Goal: Task Accomplishment & Management: Use online tool/utility

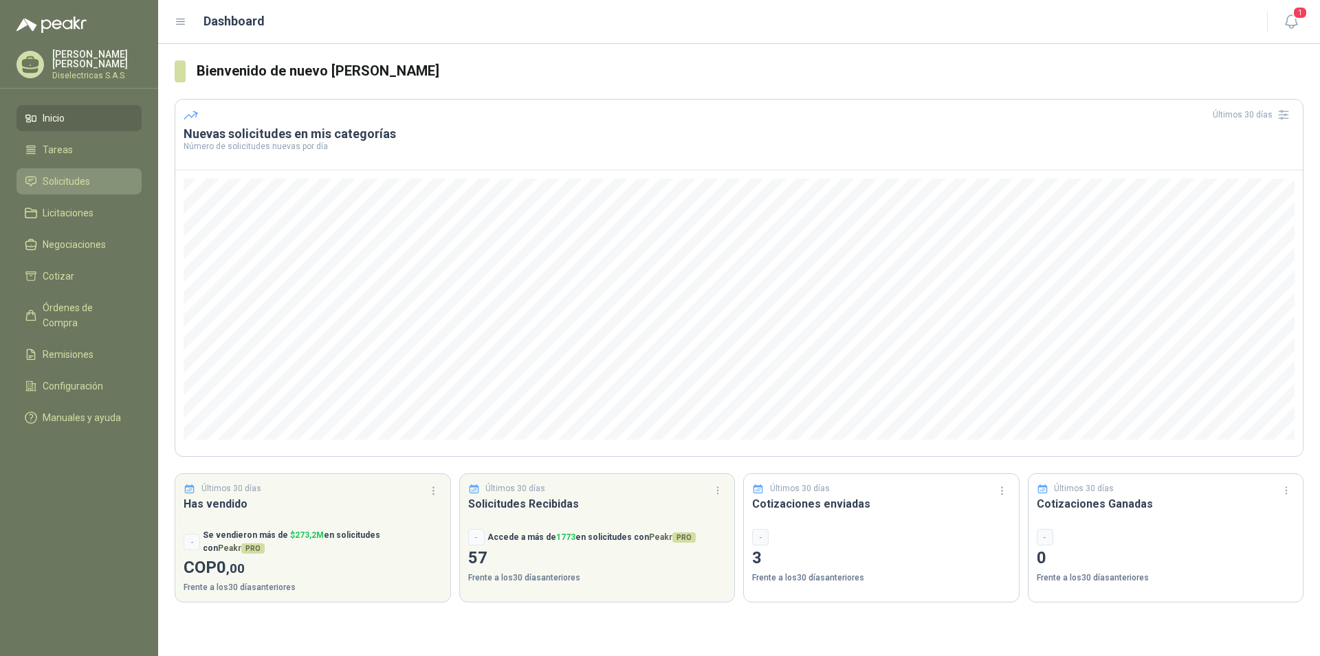
click at [60, 177] on span "Solicitudes" at bounding box center [66, 181] width 47 height 15
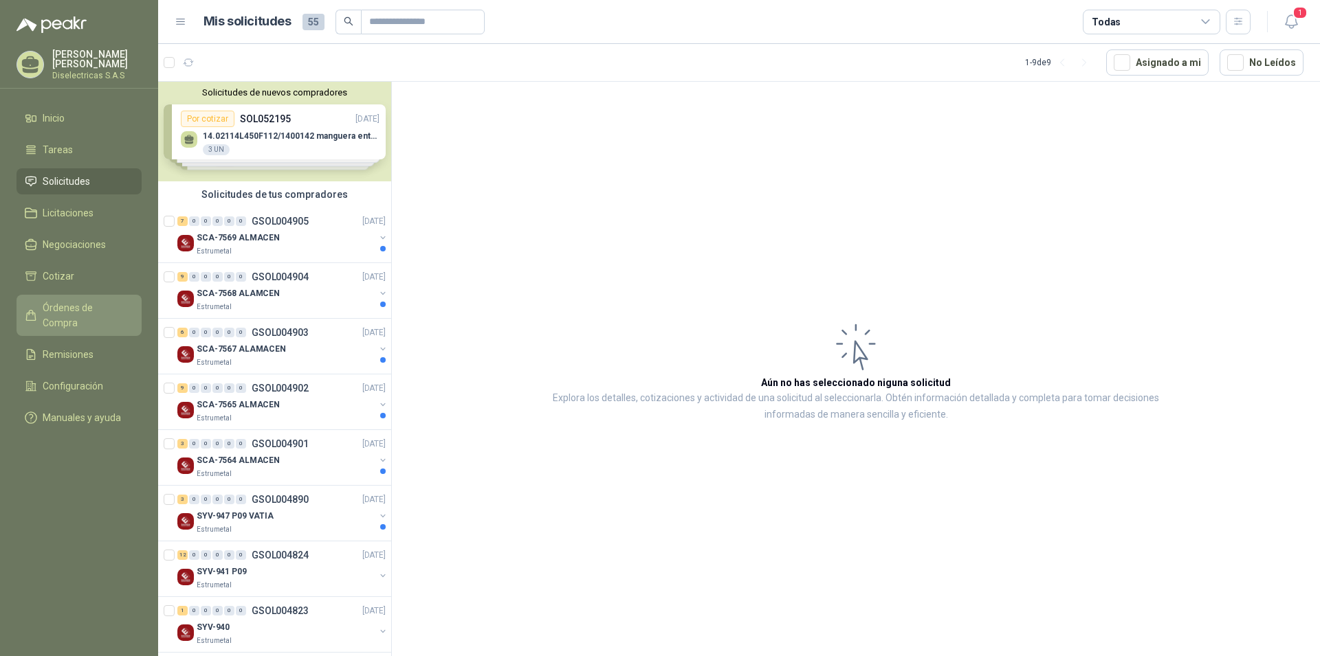
click at [98, 311] on span "Órdenes de Compra" at bounding box center [86, 315] width 86 height 30
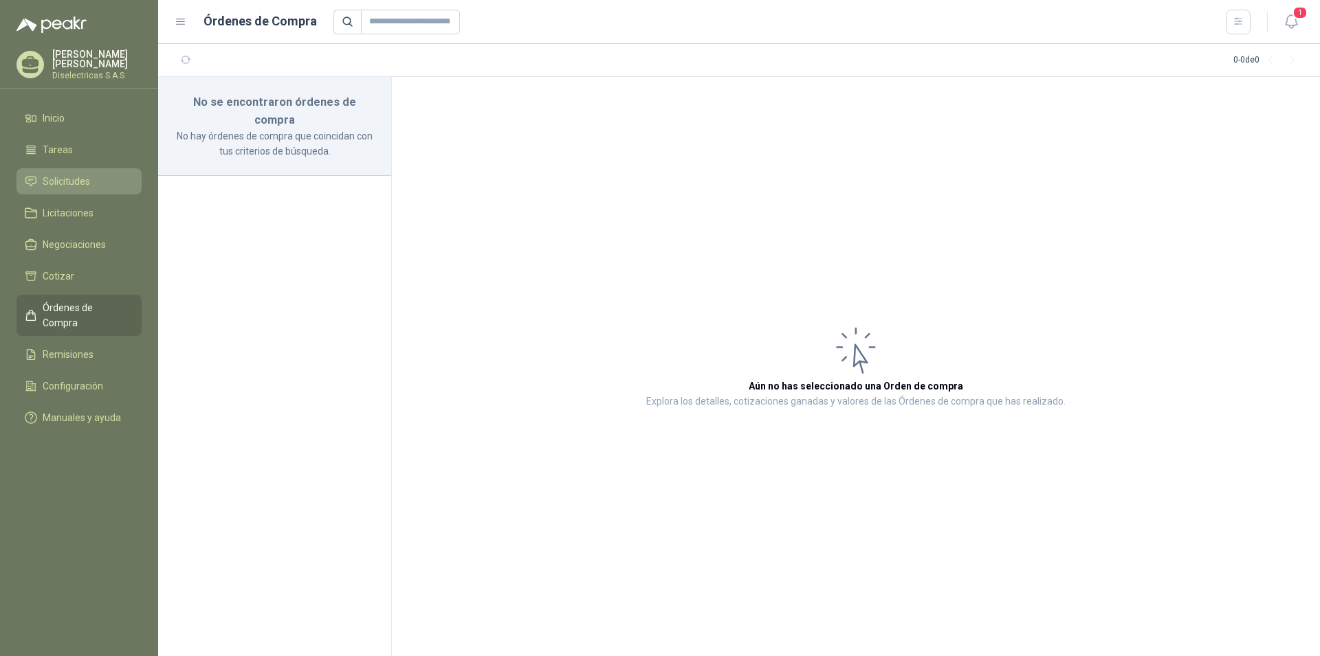
click at [63, 175] on span "Solicitudes" at bounding box center [66, 181] width 47 height 15
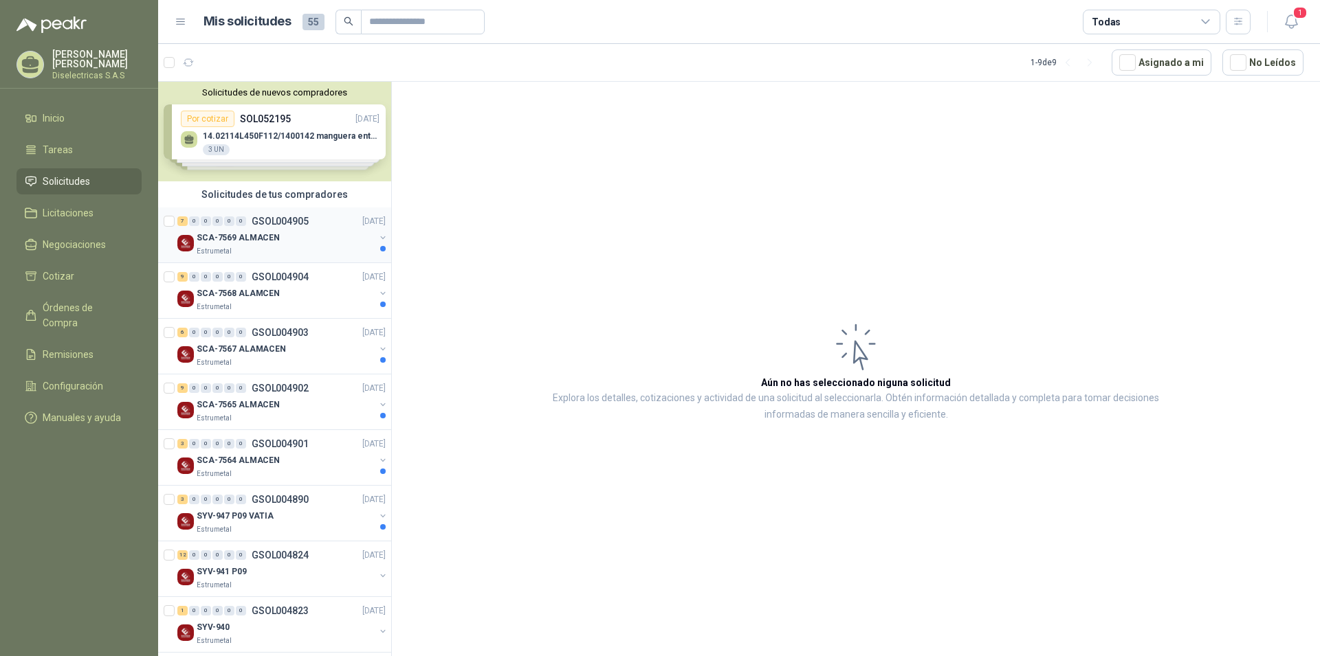
click at [284, 231] on div "SCA-7569 ALMACEN" at bounding box center [286, 238] width 178 height 16
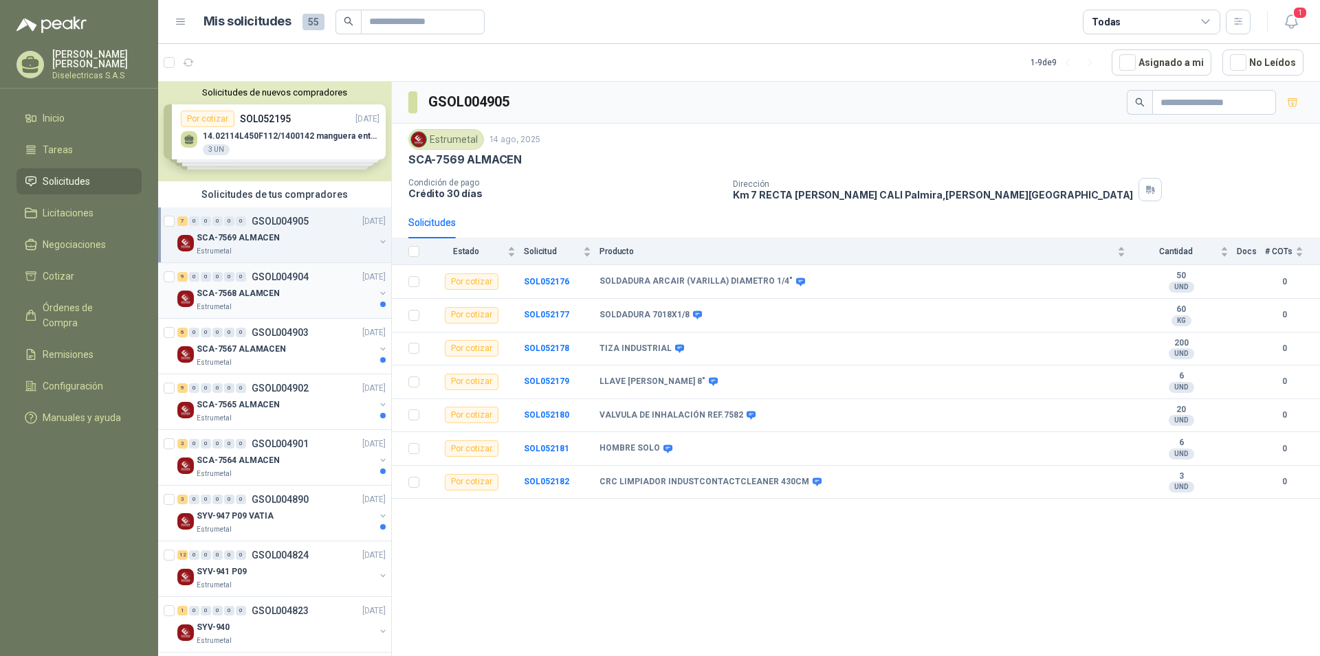
click at [236, 294] on p "SCA-7568 ALAMCEN" at bounding box center [238, 293] width 83 height 13
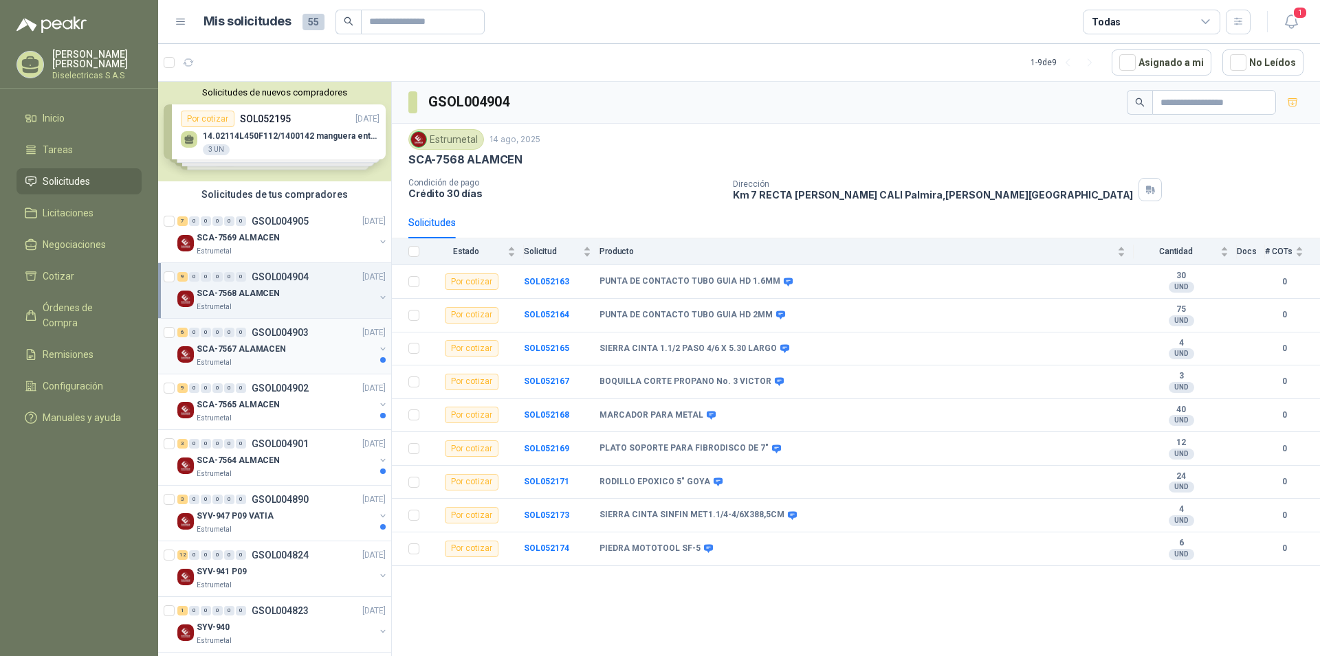
click at [258, 354] on p "SCA-7567 ALAMACEN" at bounding box center [241, 349] width 89 height 13
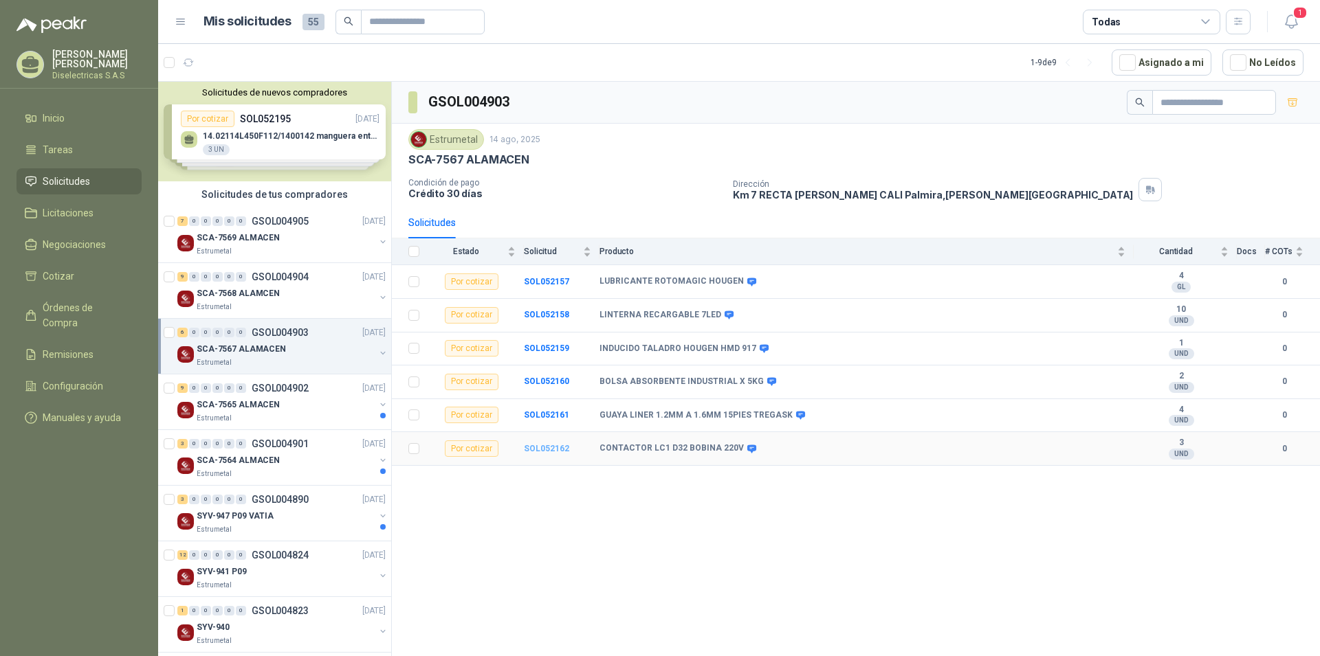
click at [551, 454] on b "SOL052162" at bounding box center [546, 449] width 45 height 10
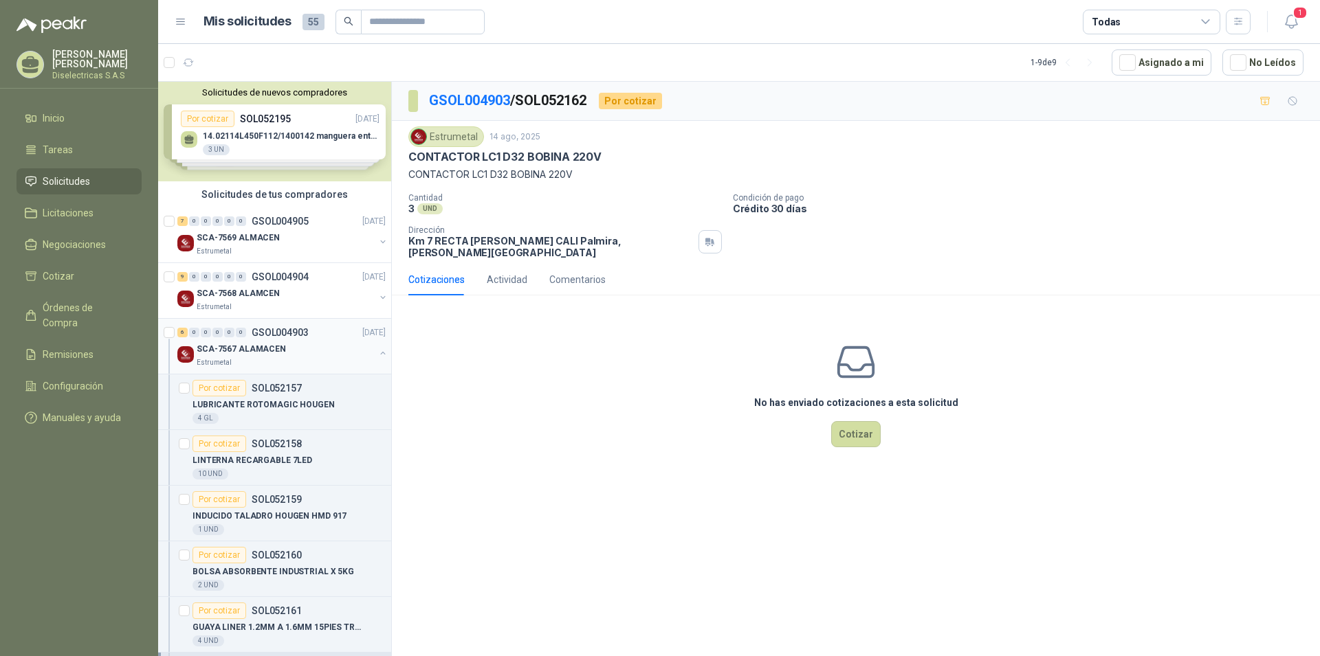
click at [293, 333] on p "GSOL004903" at bounding box center [280, 333] width 57 height 10
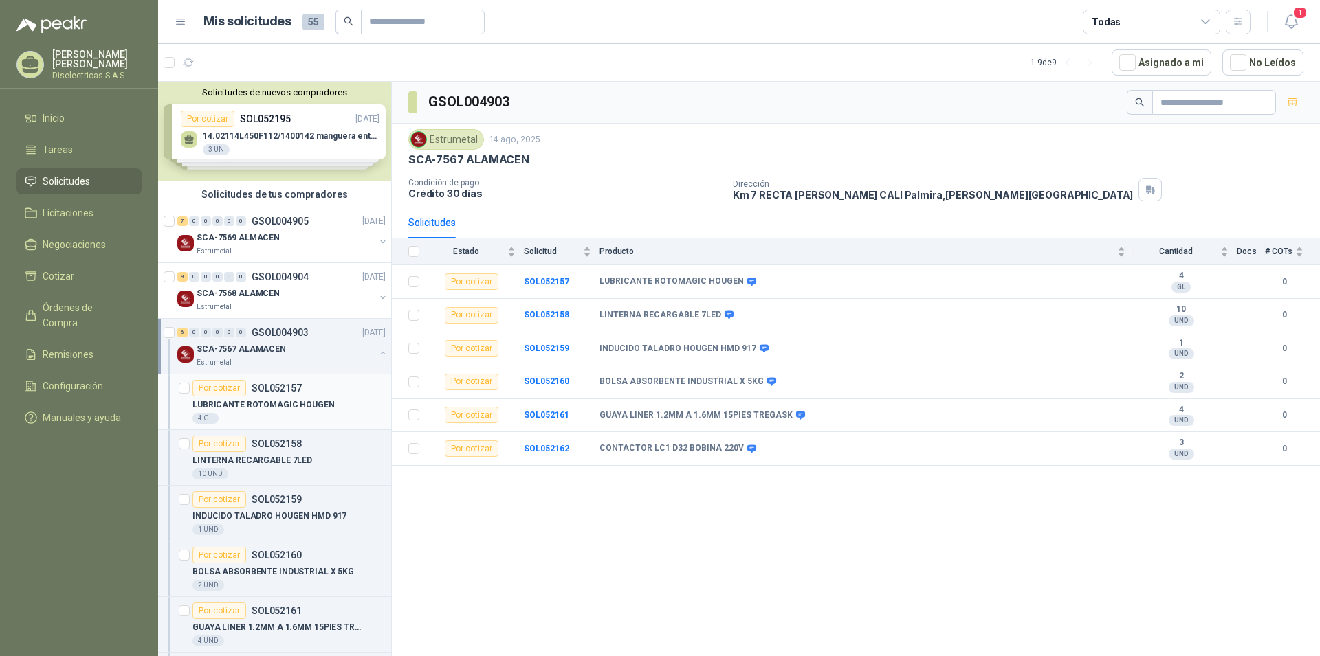
click at [283, 409] on p "LUBRICANTE ROTOMAGIC HOUGEN" at bounding box center [263, 405] width 142 height 13
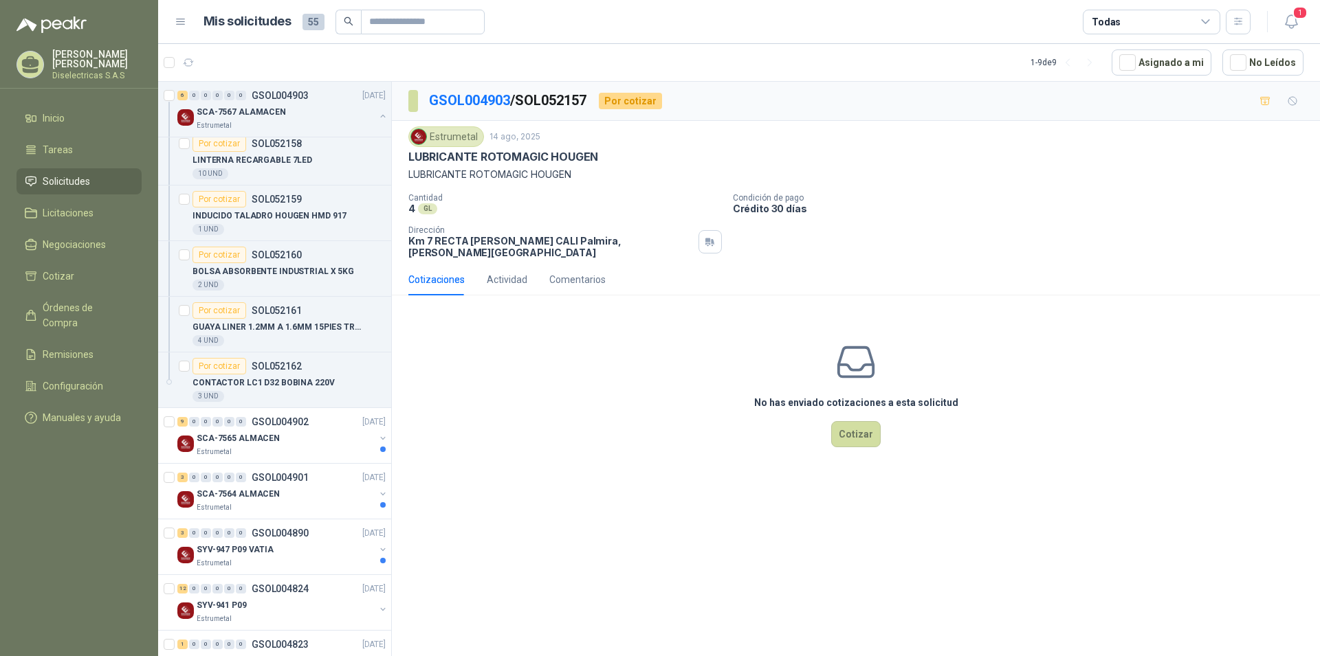
scroll to position [306, 0]
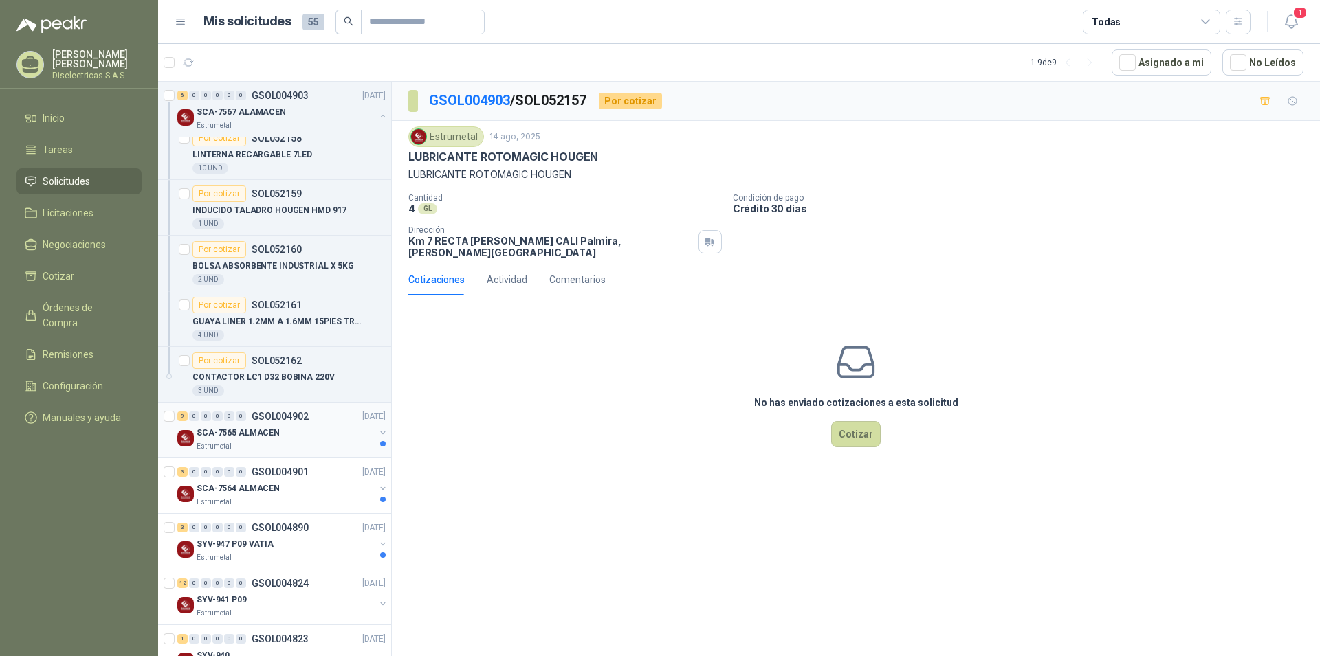
click at [266, 436] on p "SCA-7565 ALMACEN" at bounding box center [238, 433] width 83 height 13
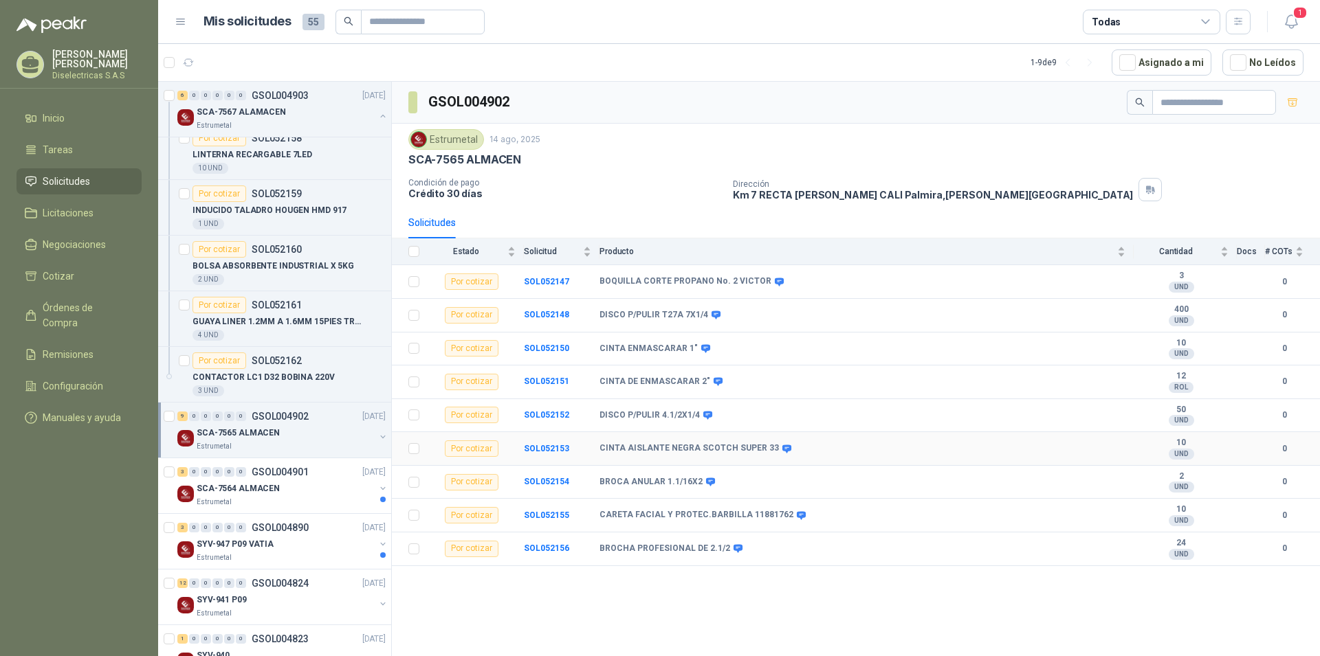
click at [478, 455] on div "Por cotizar" at bounding box center [472, 449] width 54 height 16
click at [542, 445] on b "SOL052153" at bounding box center [546, 449] width 45 height 10
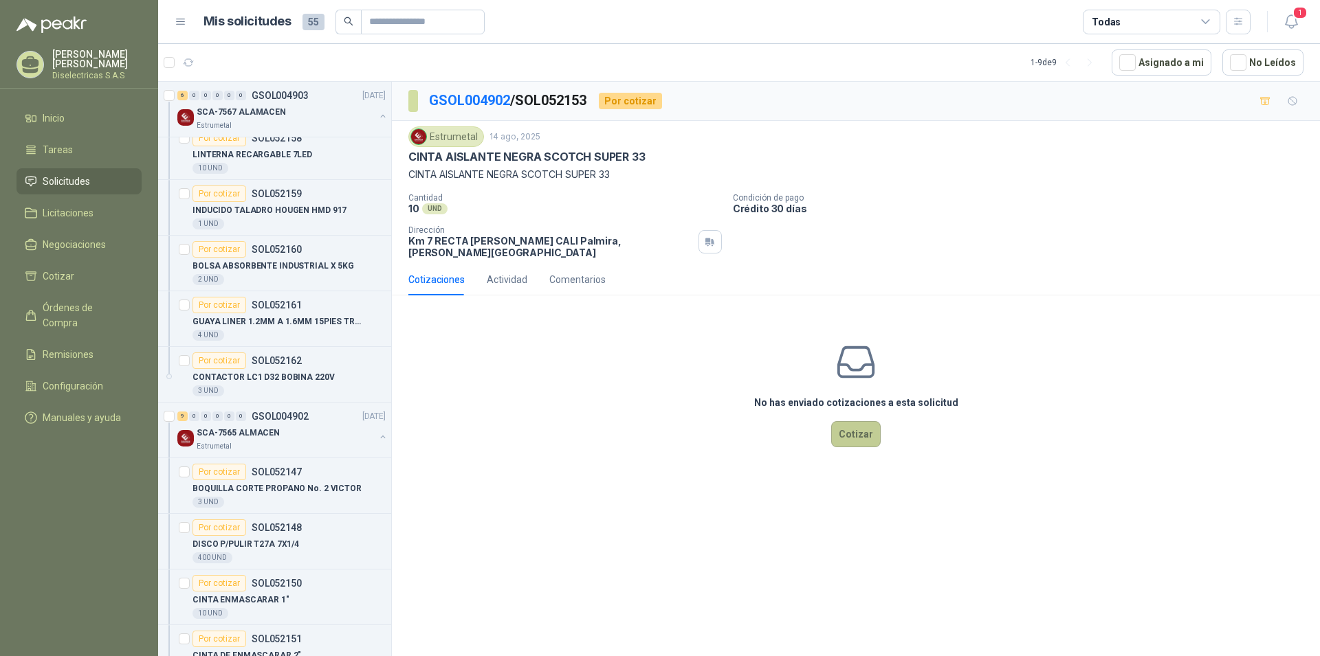
click at [865, 423] on button "Cotizar" at bounding box center [855, 434] width 49 height 26
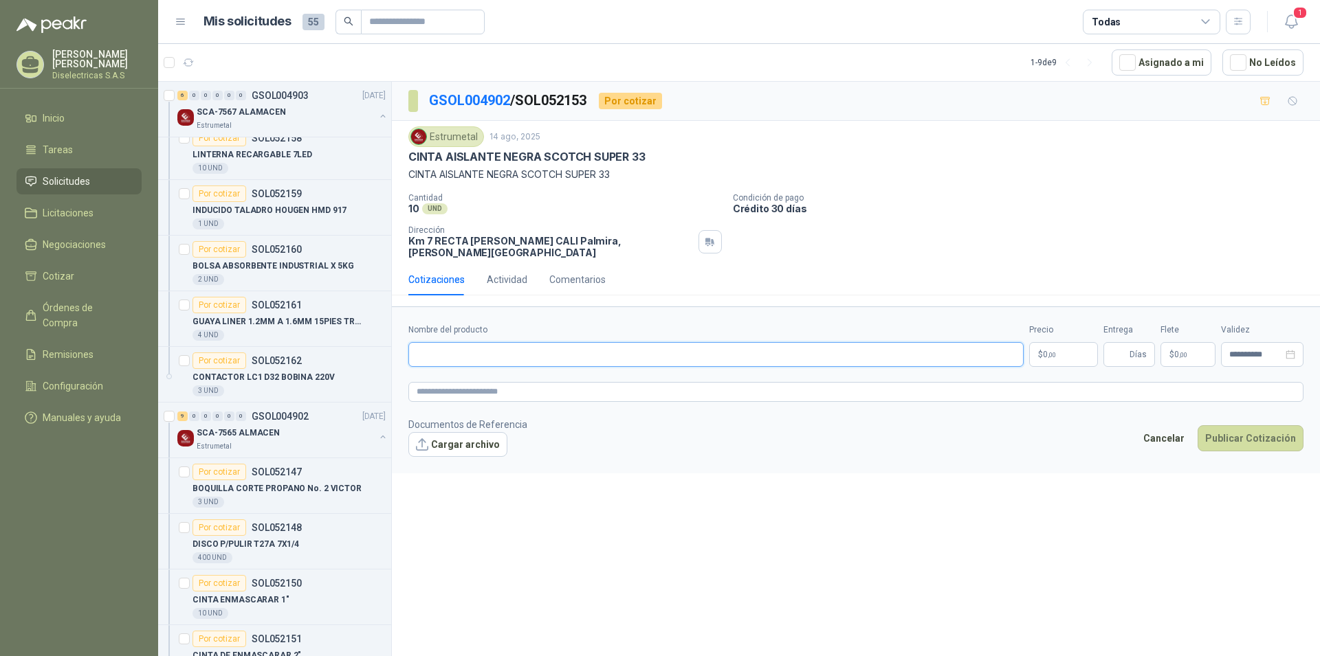
click at [540, 345] on input "Nombre del producto" at bounding box center [715, 354] width 615 height 25
type input "**********"
click at [1058, 345] on p "$ 0 ,00" at bounding box center [1063, 354] width 69 height 25
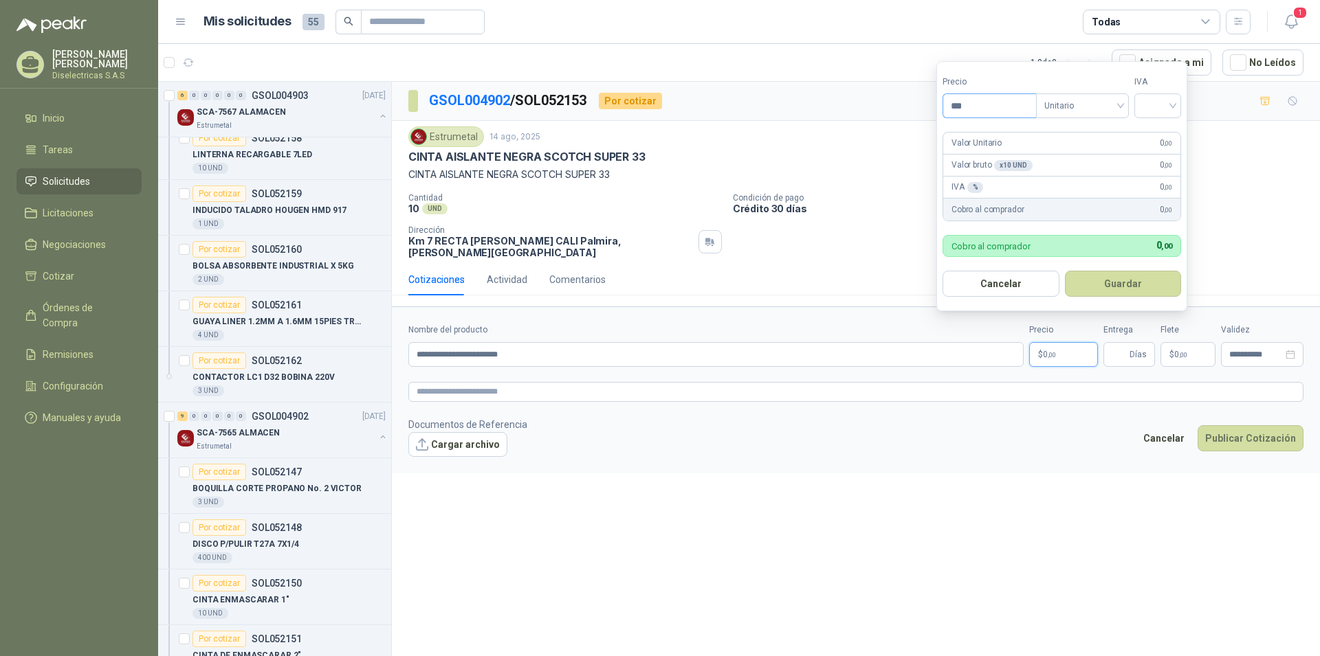
drag, startPoint x: 967, startPoint y: 98, endPoint x: 927, endPoint y: 101, distance: 40.0
click at [943, 101] on input "***" at bounding box center [989, 105] width 93 height 23
click at [1177, 109] on div at bounding box center [1157, 105] width 47 height 25
type input "********"
click at [1164, 131] on div "19%" at bounding box center [1160, 133] width 25 height 15
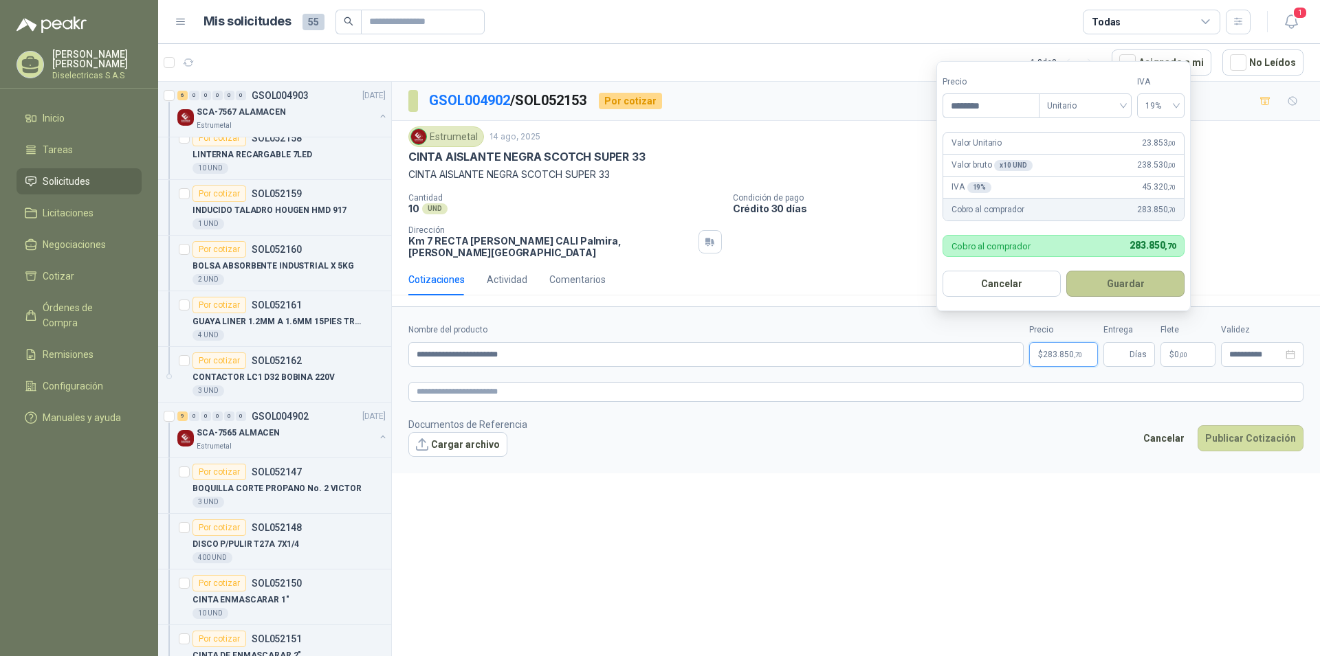
click at [1114, 281] on button "Guardar" at bounding box center [1125, 284] width 118 height 26
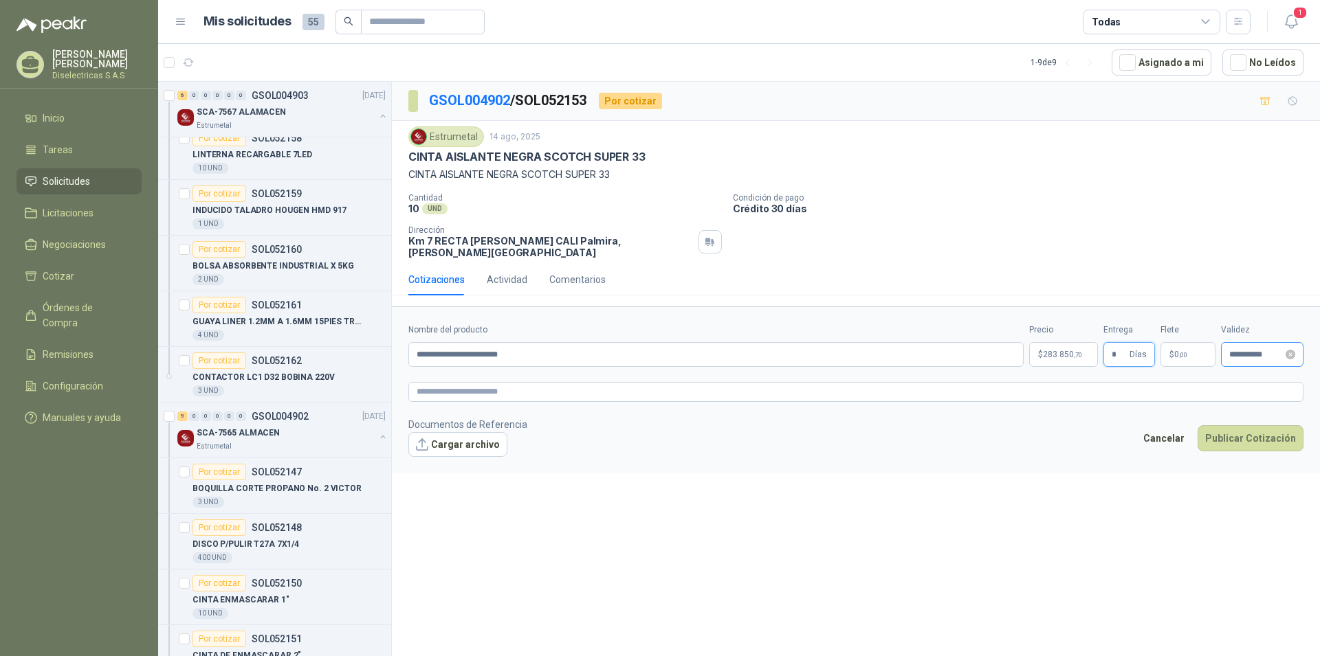
type input "*"
click at [1270, 351] on input "**********" at bounding box center [1256, 355] width 54 height 9
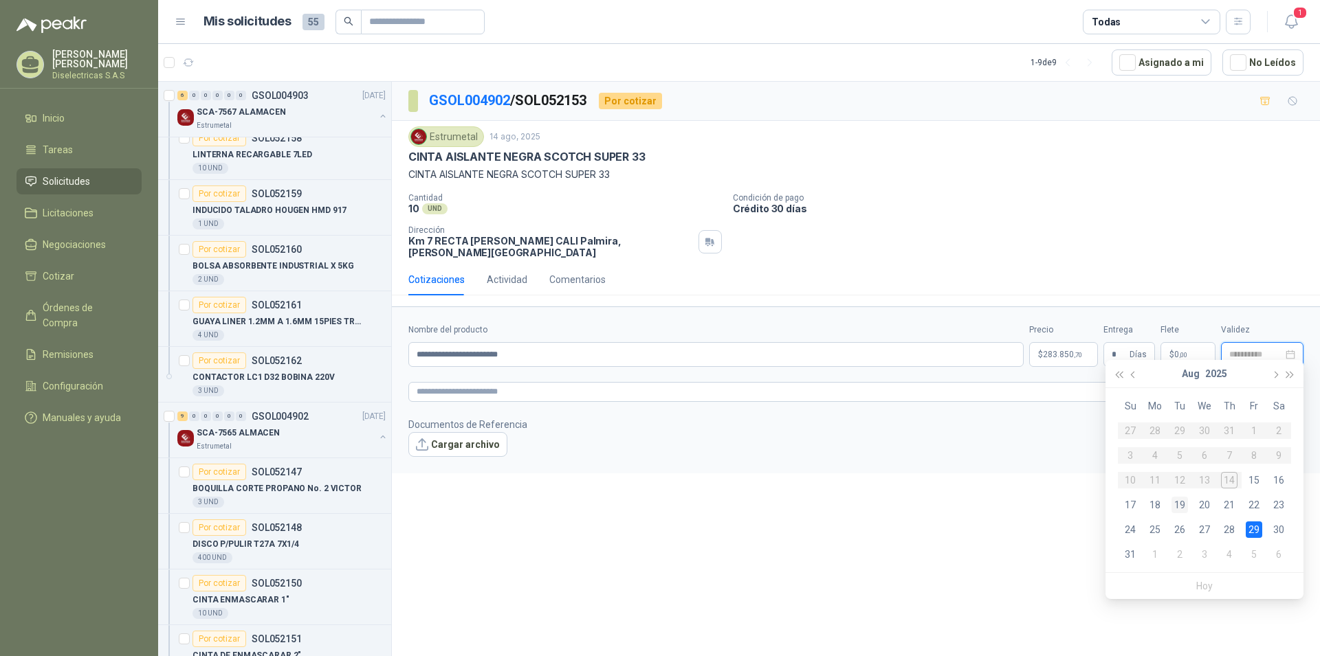
type input "**********"
click at [1182, 509] on div "19" at bounding box center [1179, 505] width 16 height 16
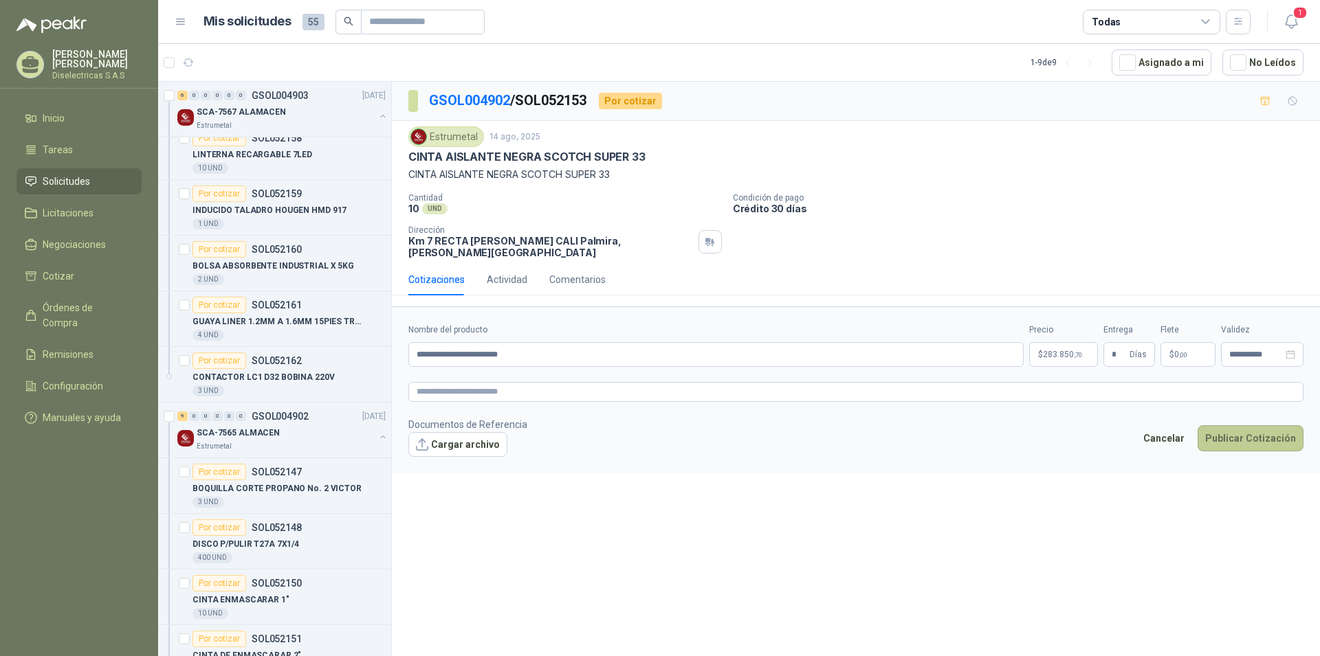
click at [1267, 427] on button "Publicar Cotización" at bounding box center [1250, 438] width 106 height 26
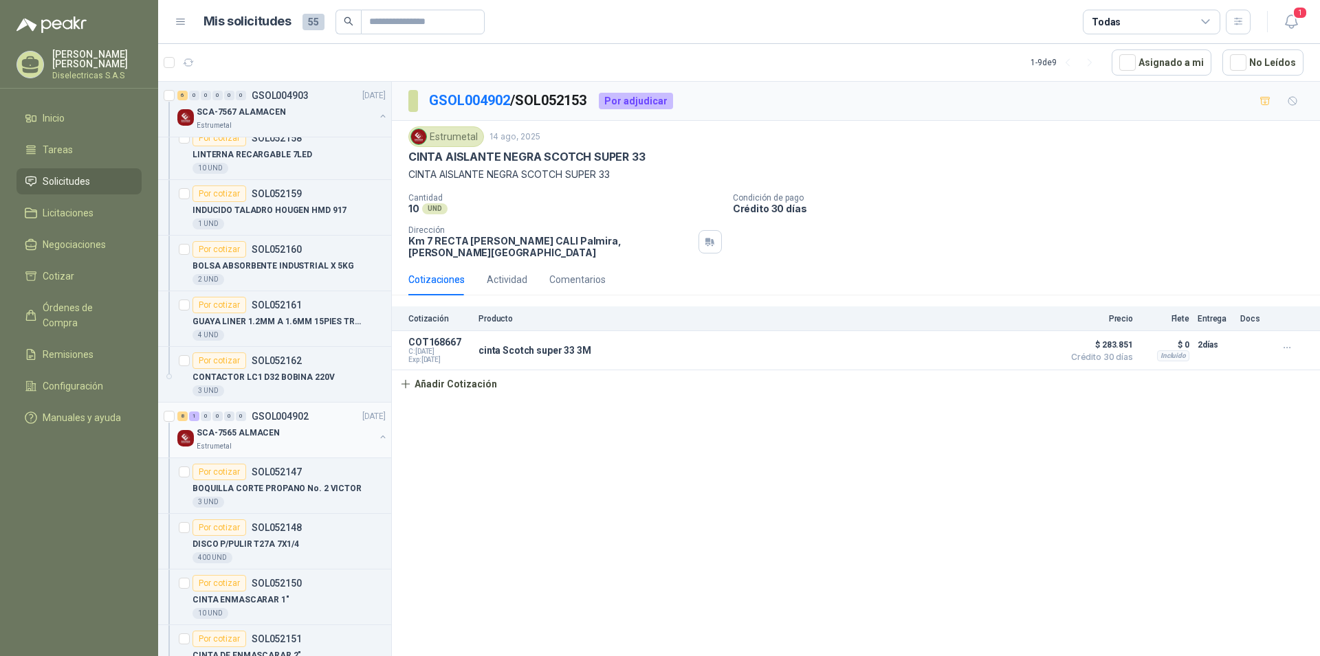
click at [267, 435] on p "SCA-7565 ALMACEN" at bounding box center [238, 433] width 83 height 13
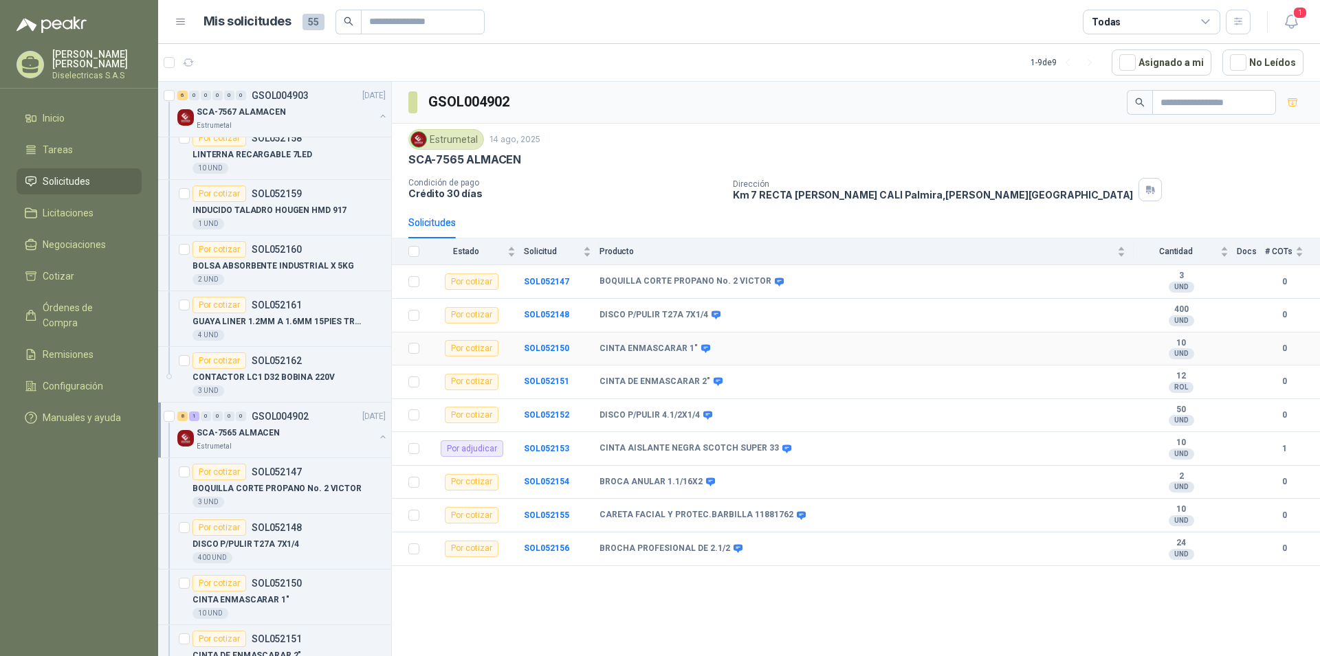
click at [466, 349] on div "Por cotizar" at bounding box center [472, 348] width 54 height 16
click at [543, 347] on b "SOL052150" at bounding box center [546, 349] width 45 height 10
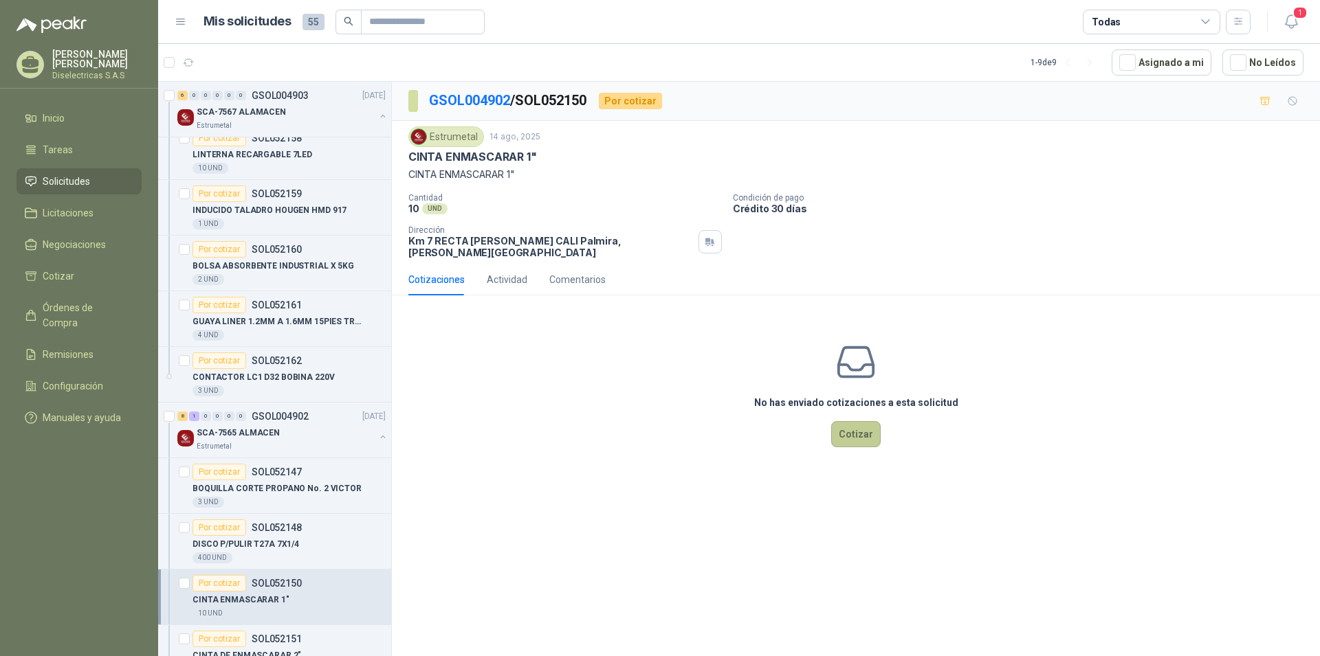
click at [861, 428] on button "Cotizar" at bounding box center [855, 434] width 49 height 26
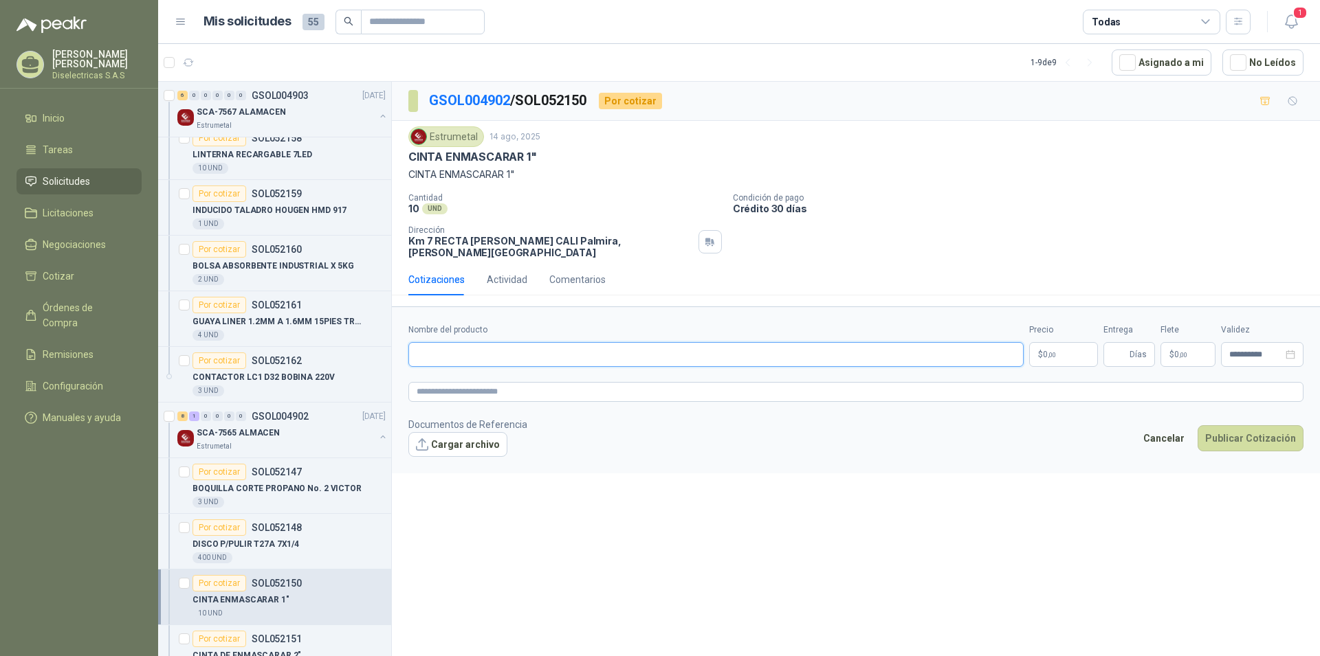
click at [436, 342] on input "Nombre del producto" at bounding box center [715, 354] width 615 height 25
type input "**********"
click at [1063, 345] on p "$ 0 ,00" at bounding box center [1063, 354] width 69 height 25
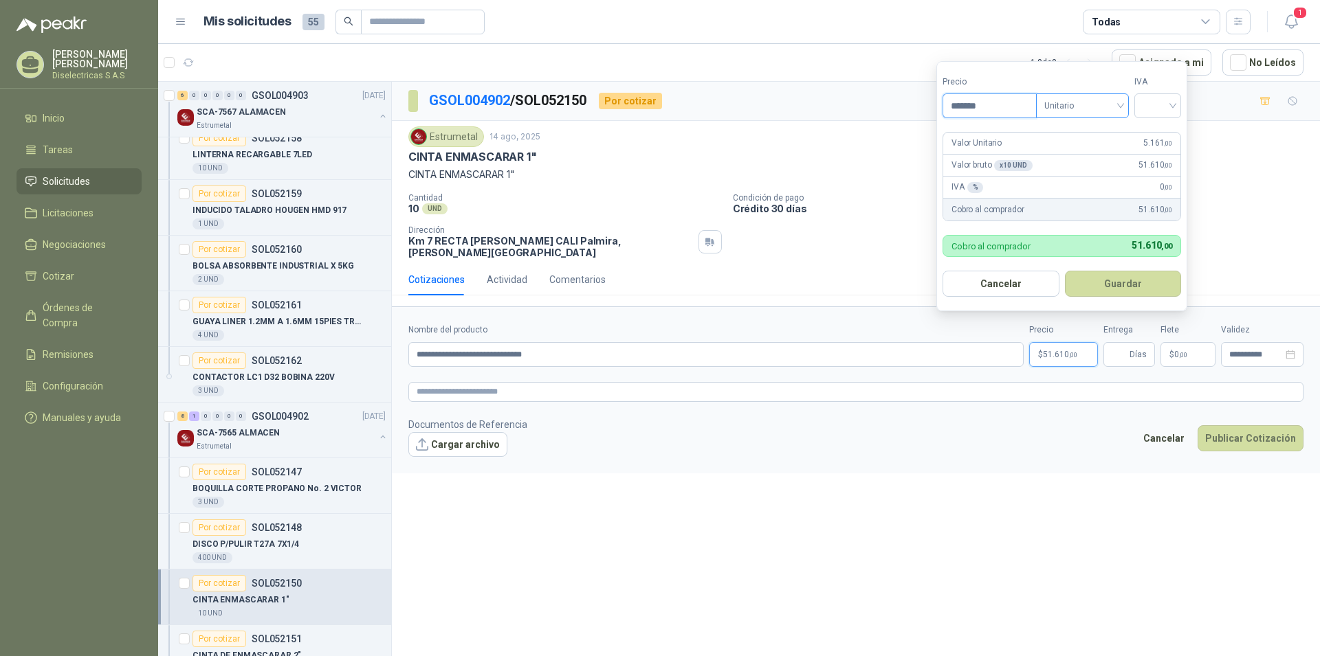
click at [1120, 106] on span "Unitario" at bounding box center [1082, 106] width 76 height 21
type input "*******"
click at [1120, 106] on span "Unitario" at bounding box center [1082, 106] width 76 height 21
click at [1172, 101] on input "search" at bounding box center [1157, 104] width 30 height 21
click at [1158, 134] on div "19%" at bounding box center [1160, 133] width 25 height 15
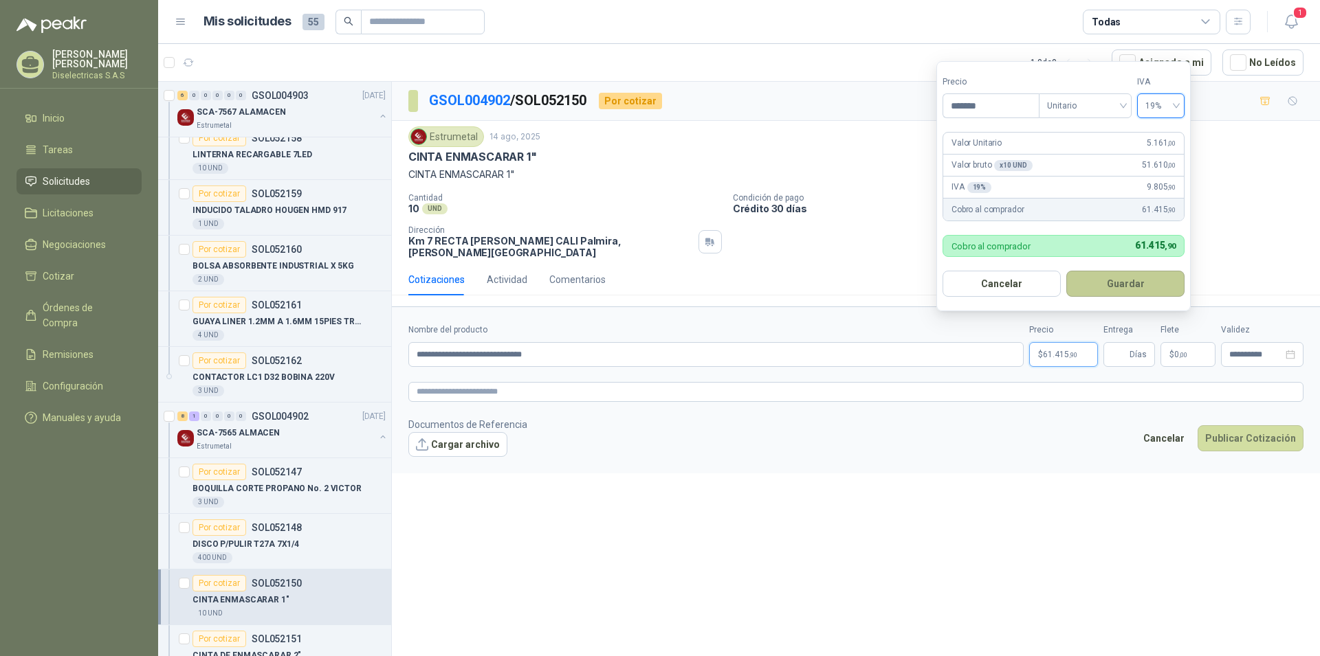
click at [1121, 284] on button "Guardar" at bounding box center [1125, 284] width 118 height 26
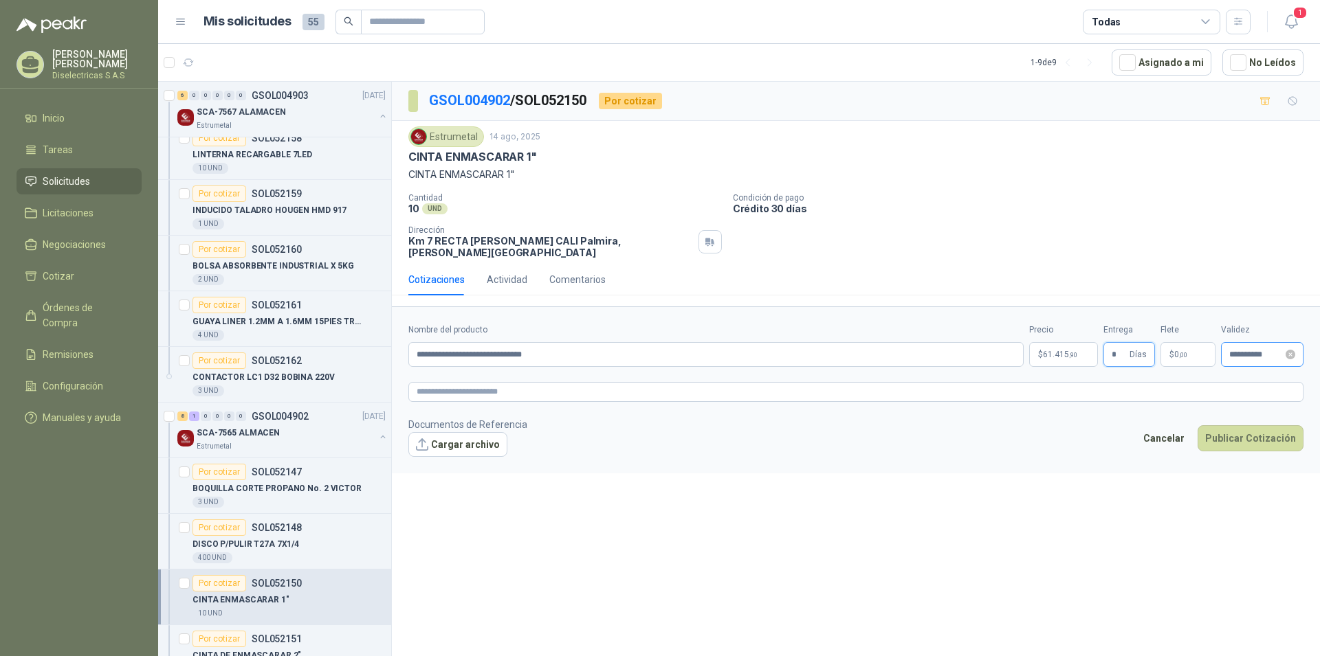
click at [1263, 342] on div "**********" at bounding box center [1262, 354] width 82 height 25
type input "*"
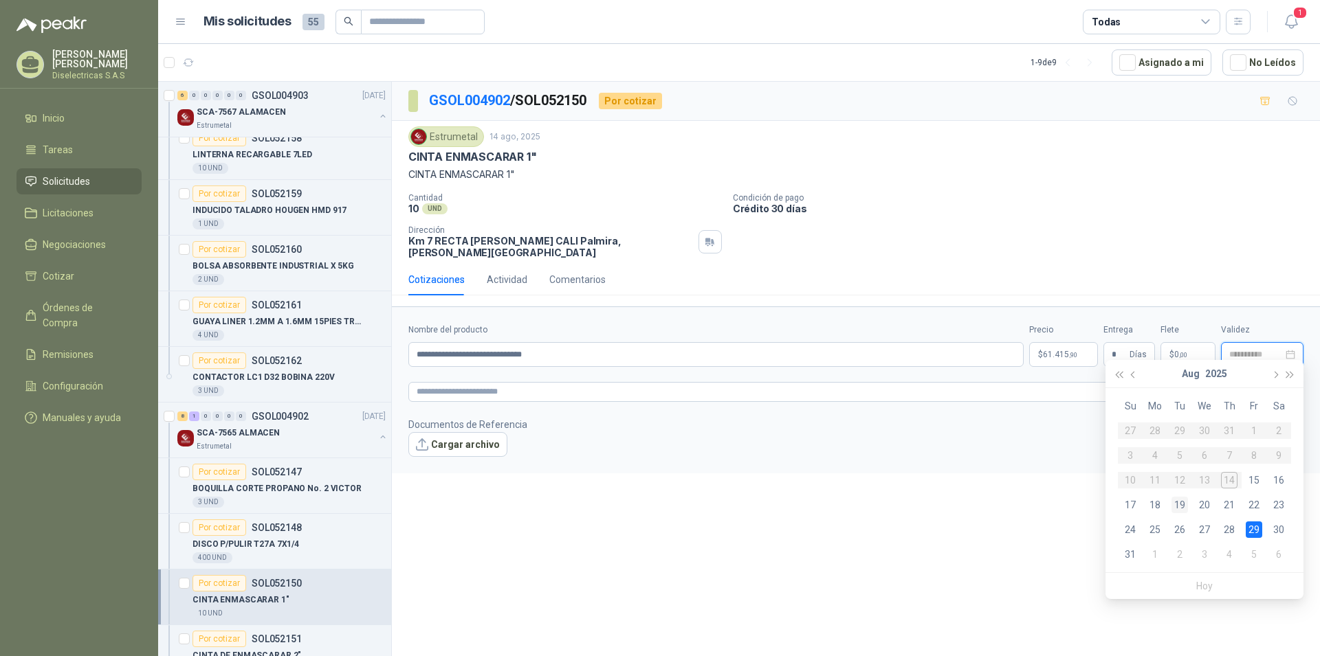
type input "**********"
click at [1184, 504] on div "19" at bounding box center [1179, 505] width 16 height 16
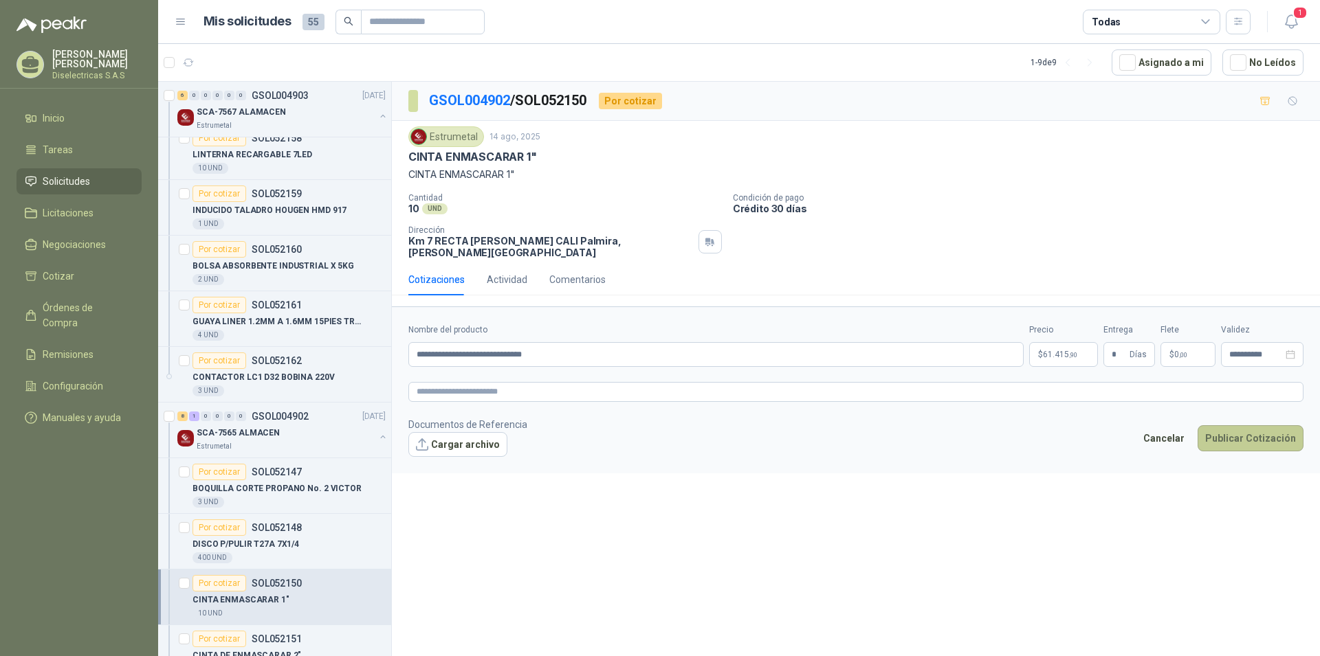
click at [1241, 428] on button "Publicar Cotización" at bounding box center [1250, 438] width 106 height 26
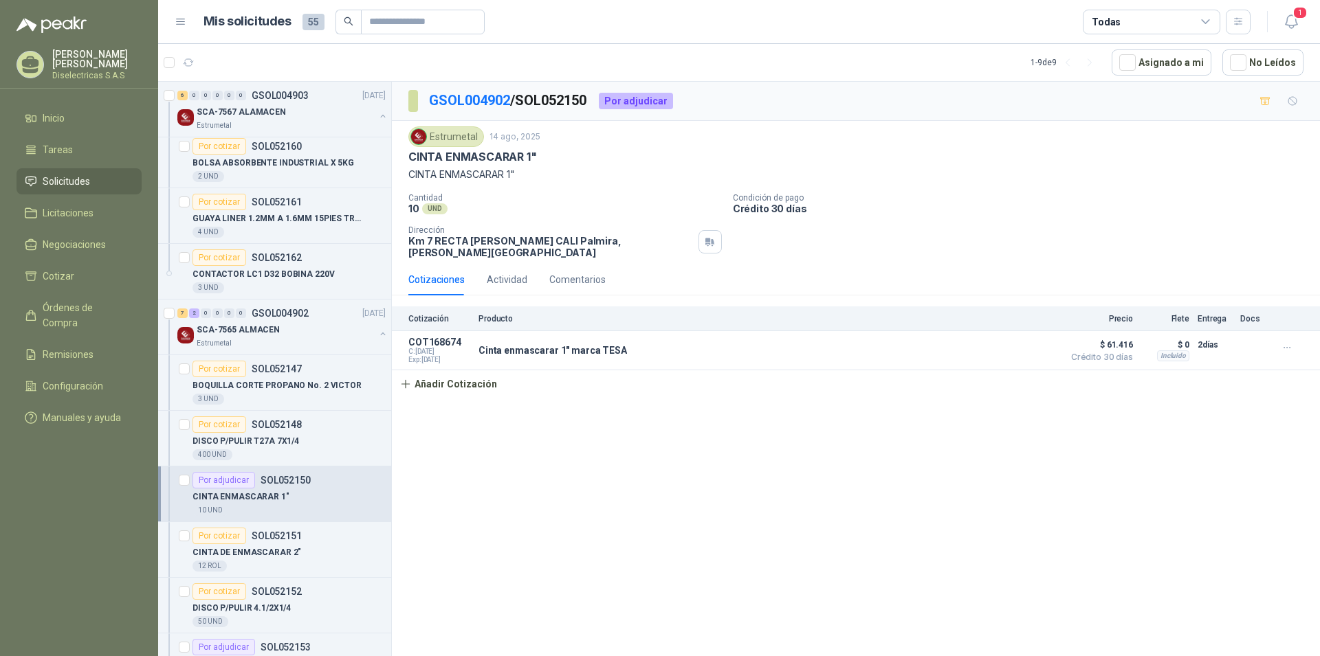
scroll to position [399, 0]
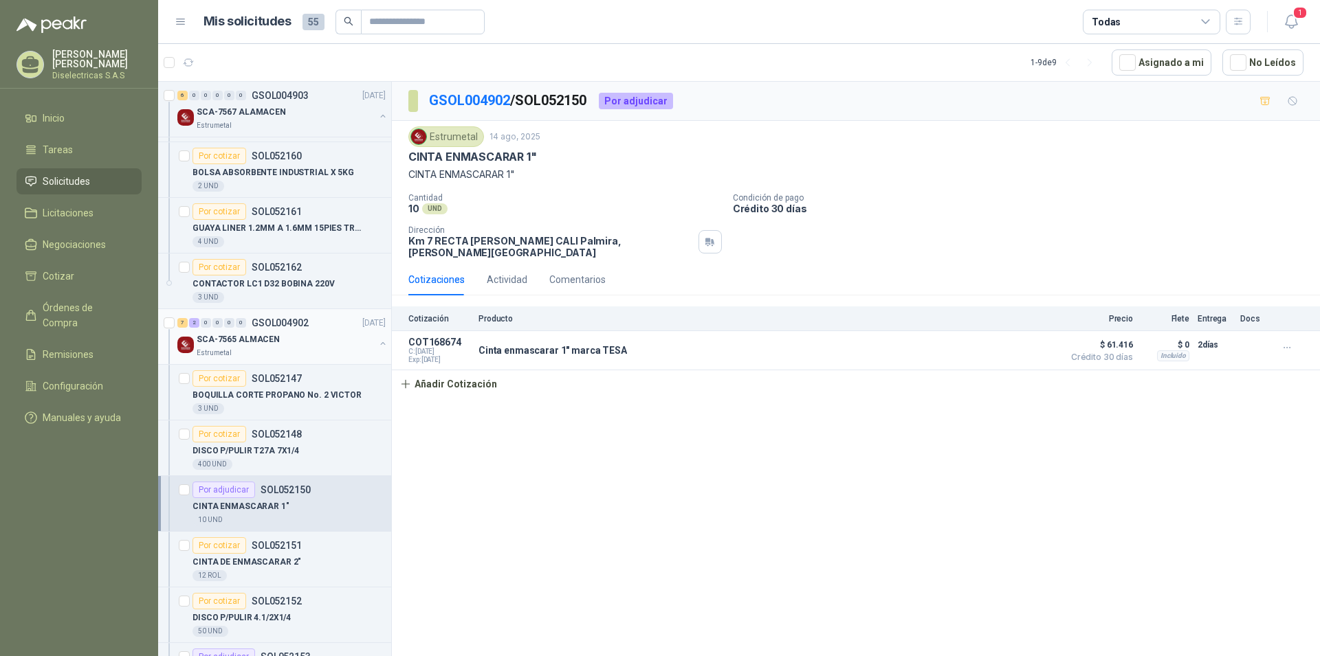
click at [256, 340] on p "SCA-7565 ALMACEN" at bounding box center [238, 339] width 83 height 13
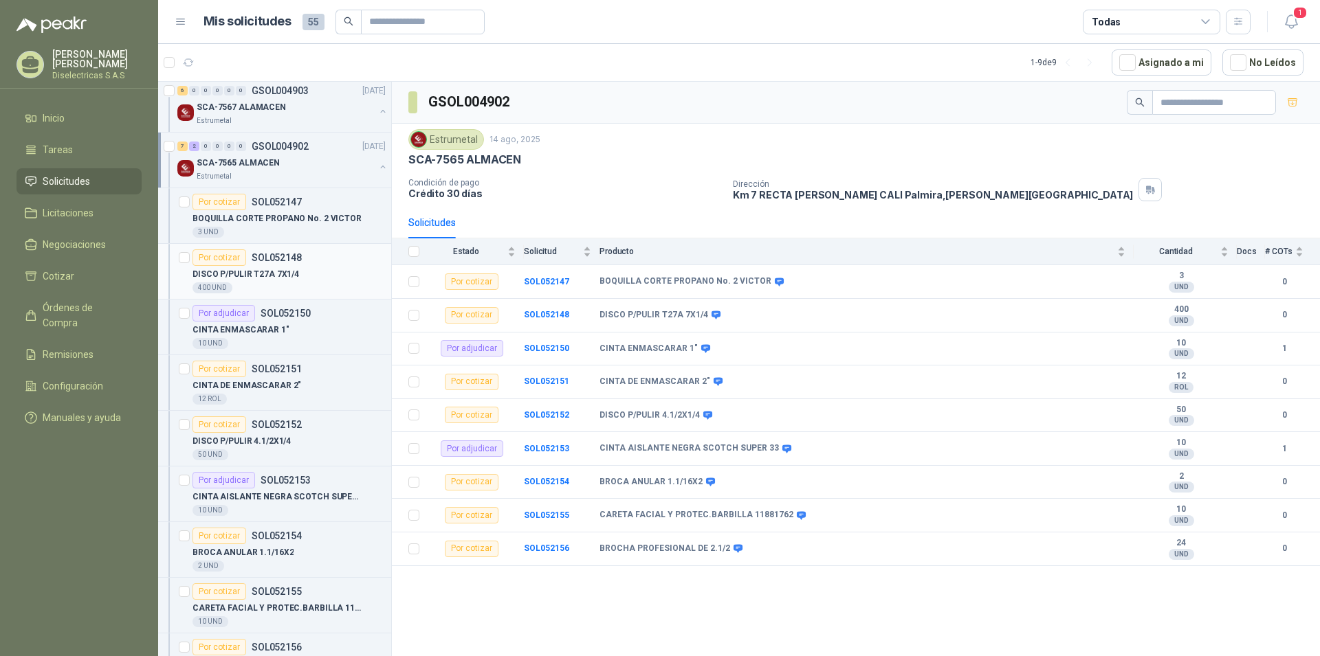
scroll to position [586, 0]
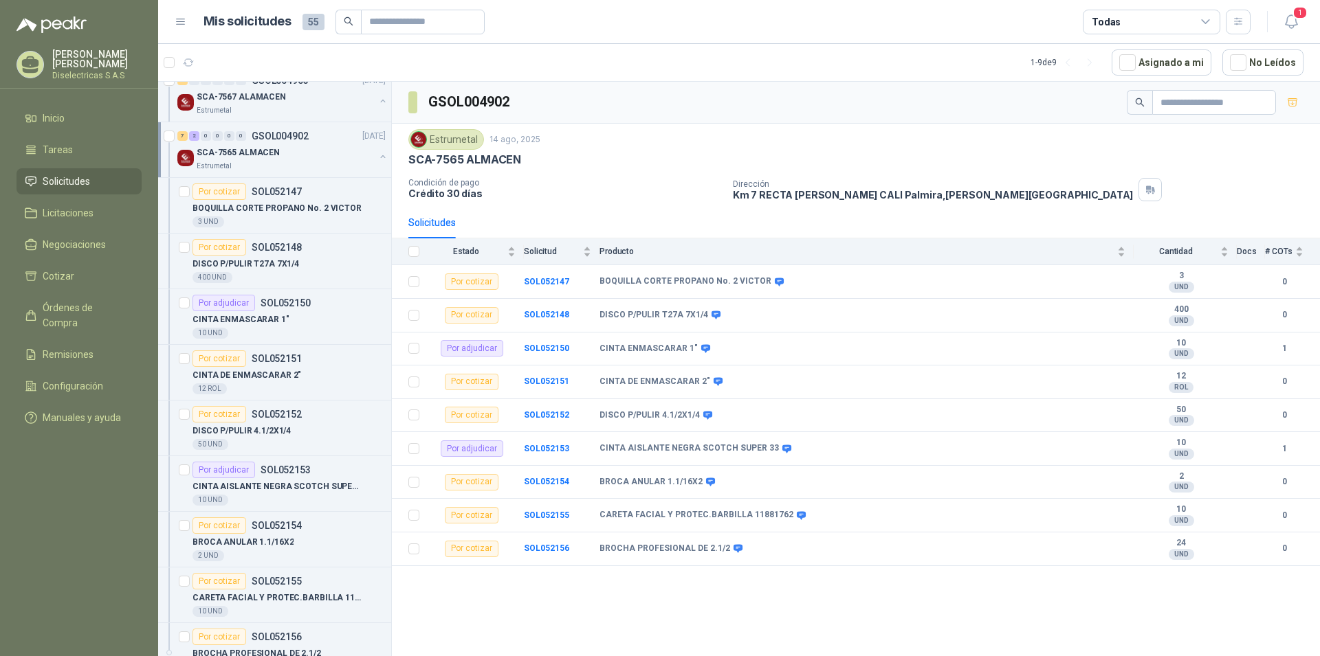
click at [254, 158] on p "SCA-7565 ALMACEN" at bounding box center [238, 152] width 83 height 13
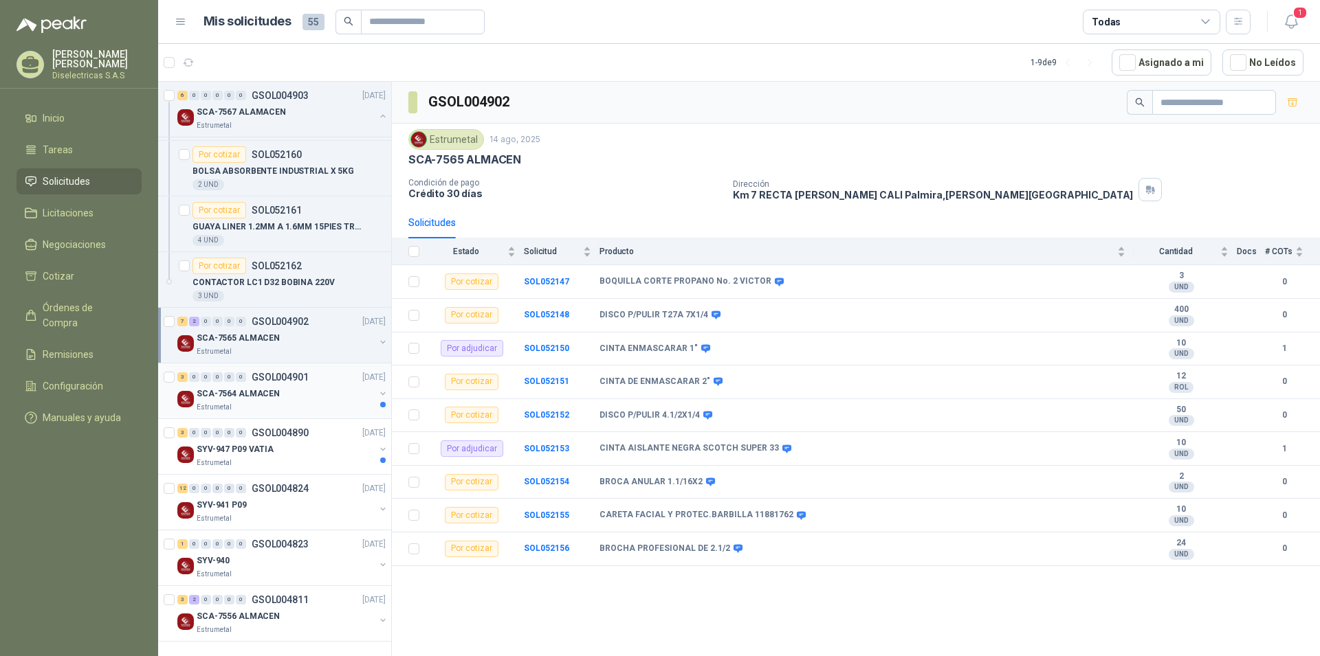
click at [240, 397] on p "SCA-7564 ALMACEN" at bounding box center [238, 394] width 83 height 13
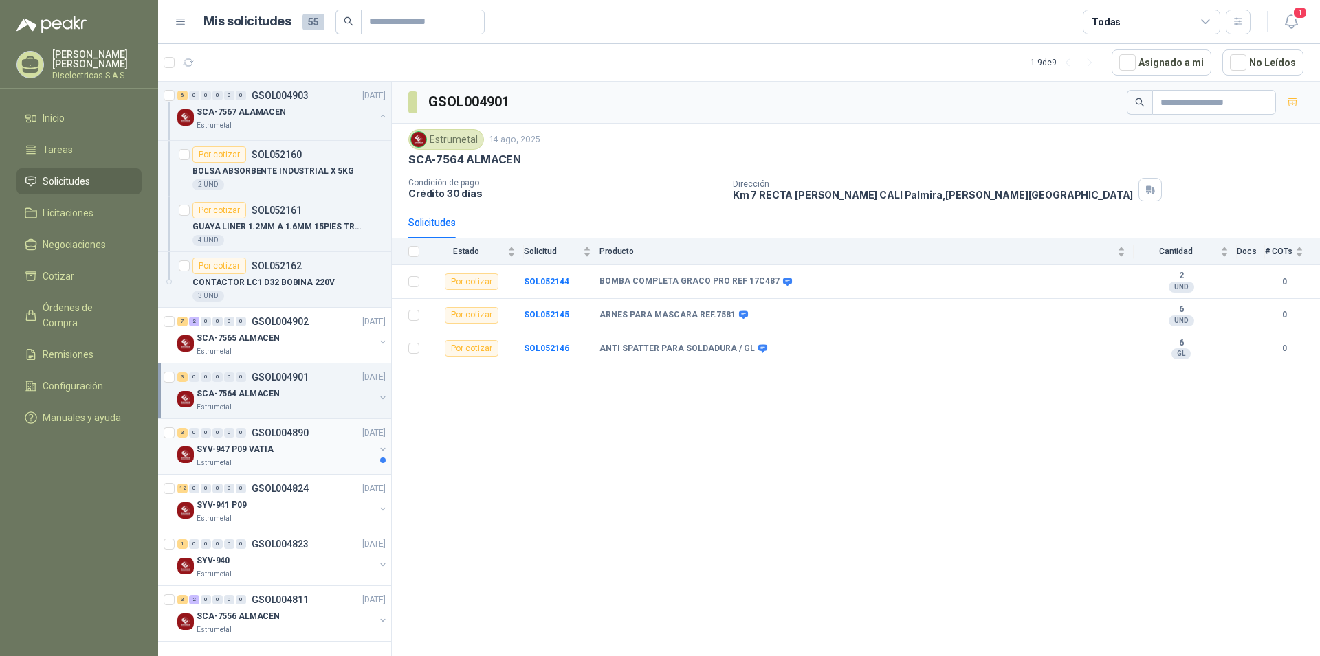
click at [263, 450] on p "SYV-947 P09 VATIA" at bounding box center [235, 449] width 77 height 13
click at [269, 510] on div "SYV-941 P09" at bounding box center [286, 505] width 178 height 16
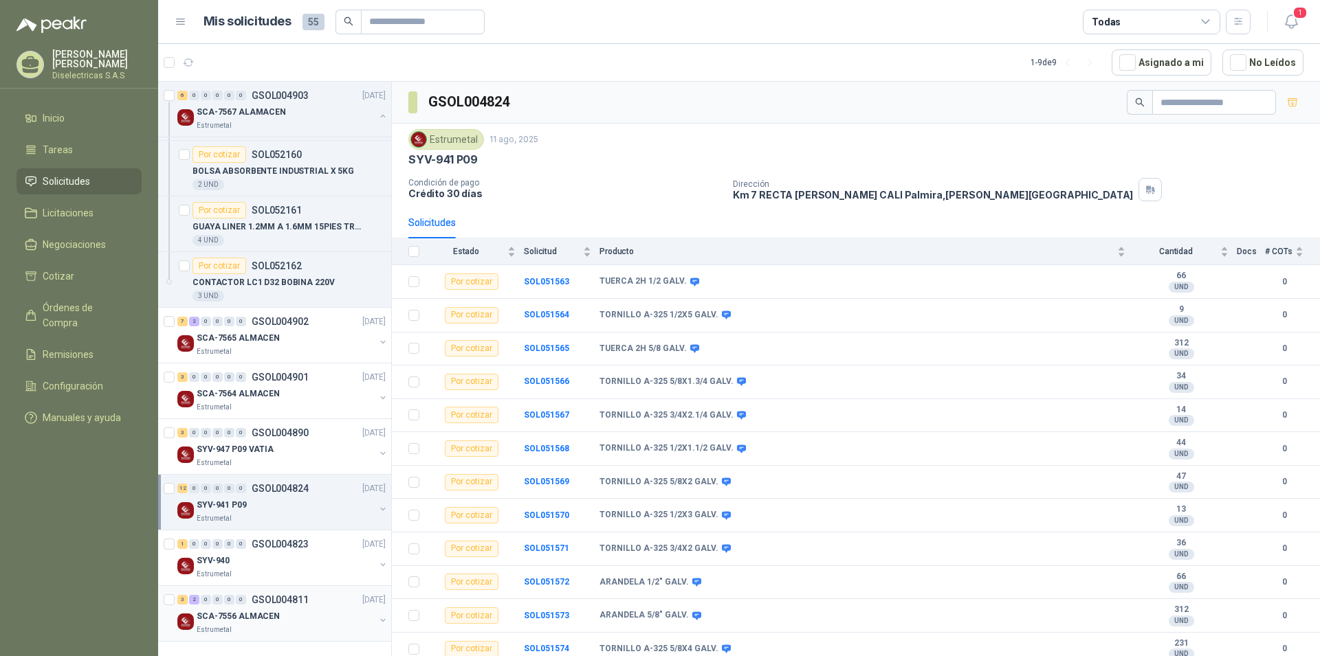
click at [273, 616] on p "SCA-7556 ALMACEN" at bounding box center [238, 616] width 83 height 13
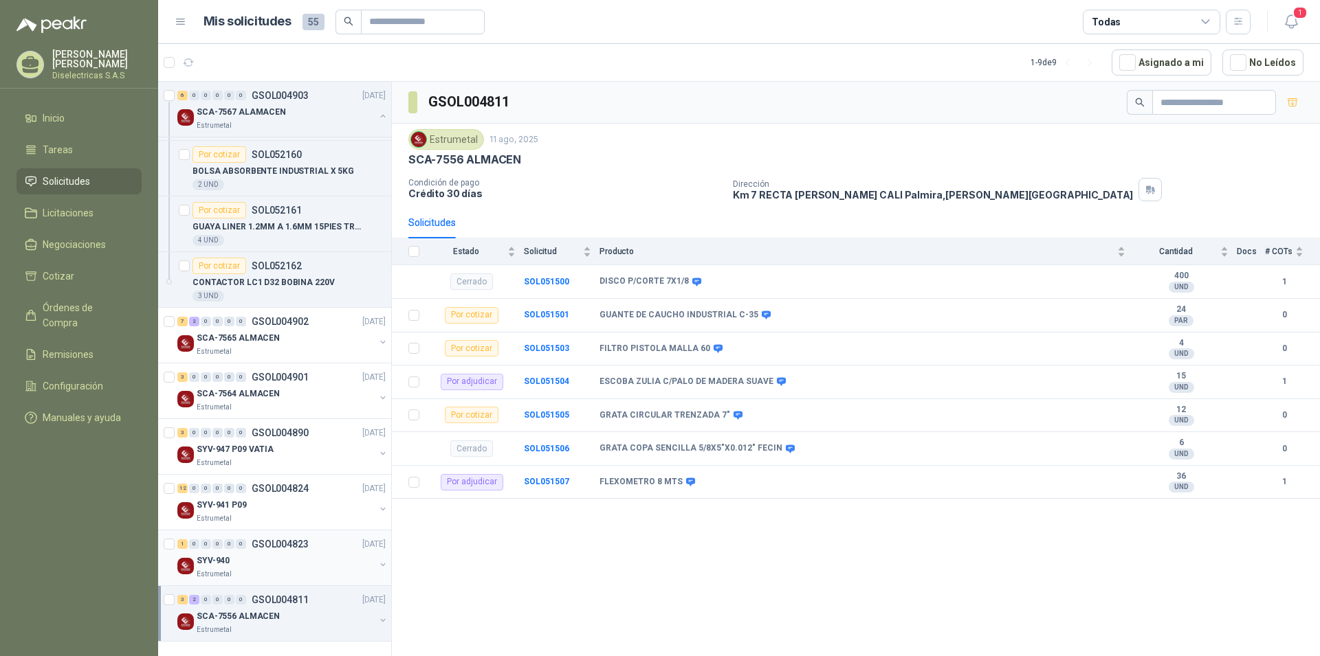
click at [267, 562] on div "SYV-940" at bounding box center [286, 561] width 178 height 16
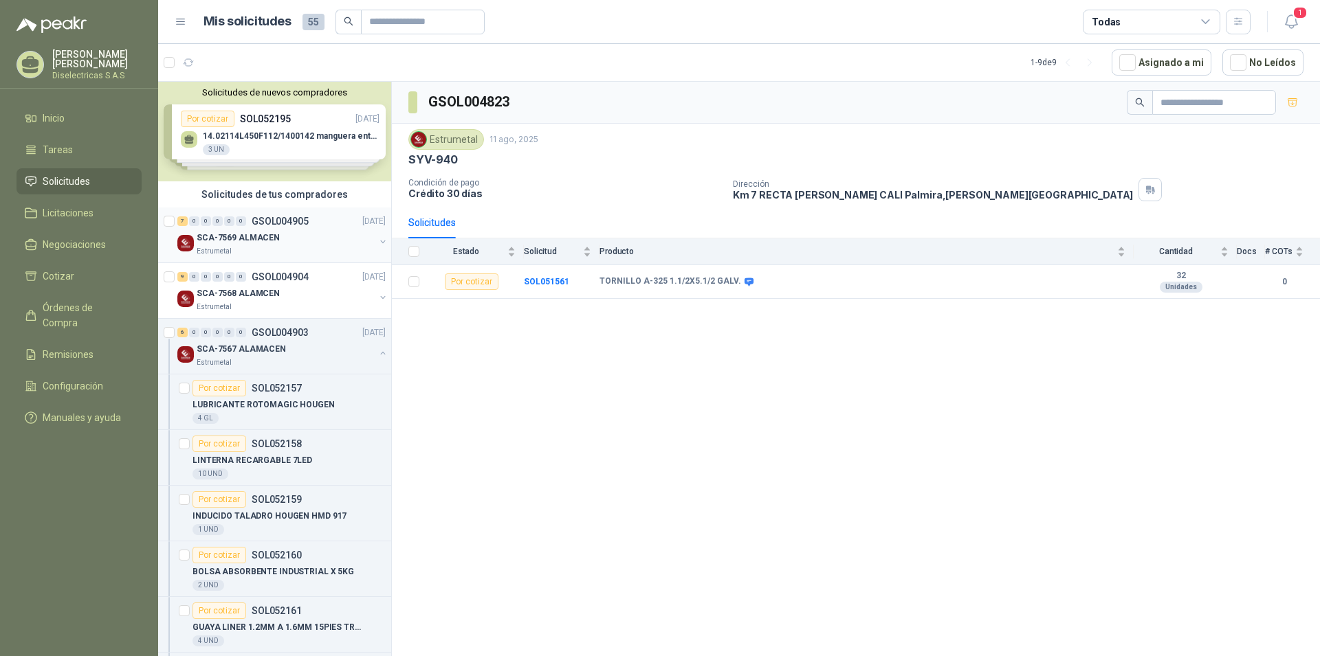
click at [278, 237] on div "SCA-7569 ALMACEN" at bounding box center [286, 238] width 178 height 16
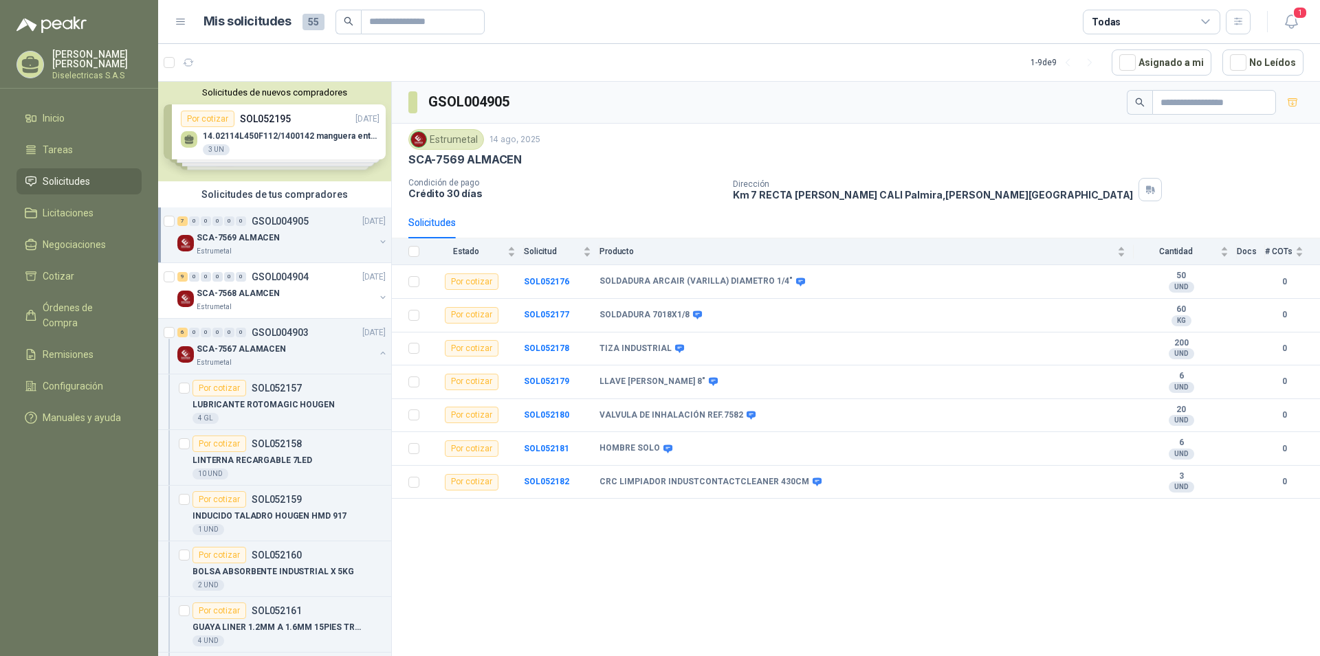
click at [76, 174] on span "Solicitudes" at bounding box center [66, 181] width 47 height 15
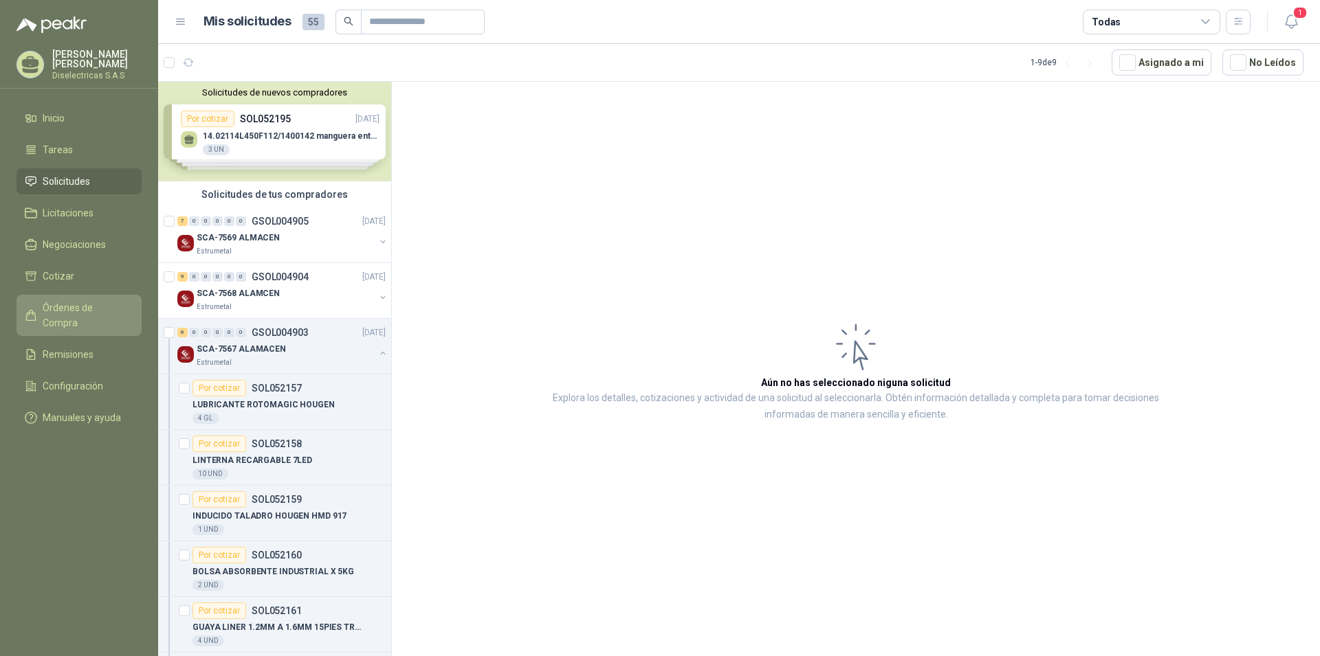
click at [82, 300] on span "Órdenes de Compra" at bounding box center [86, 315] width 86 height 30
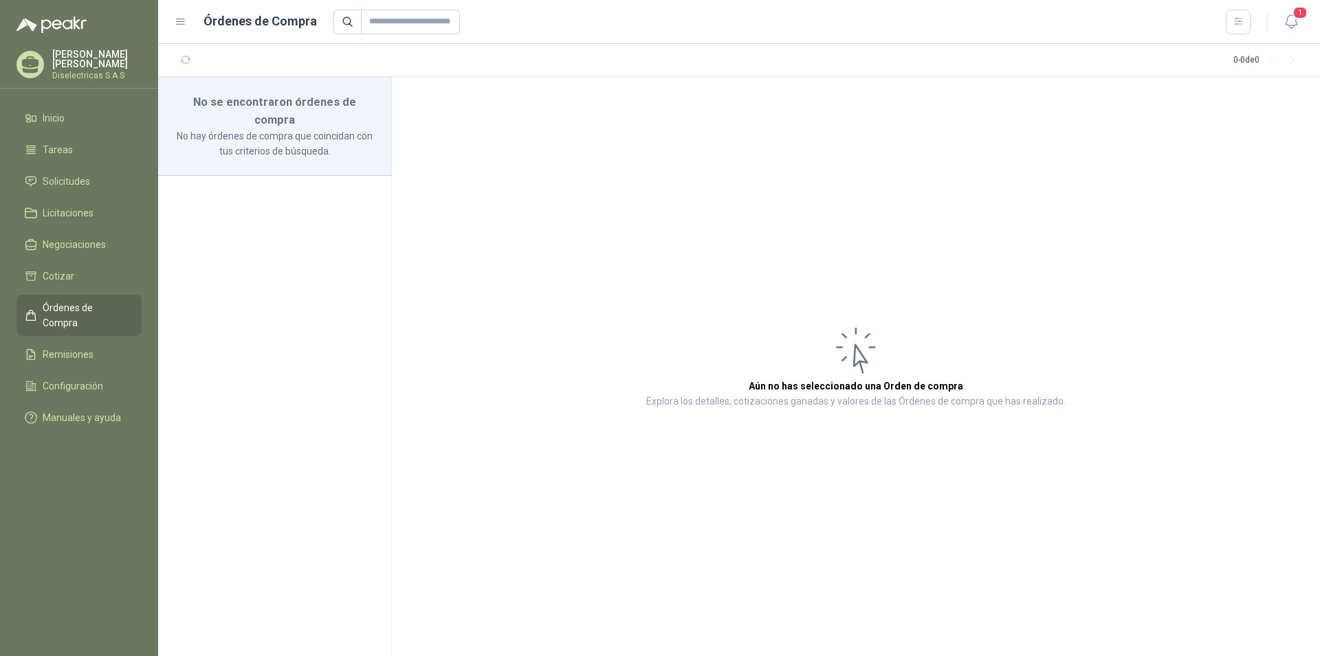
click at [82, 300] on span "Órdenes de Compra" at bounding box center [86, 315] width 86 height 30
click at [1294, 18] on span "1" at bounding box center [1299, 12] width 15 height 13
